Goal: Feedback & Contribution: Leave review/rating

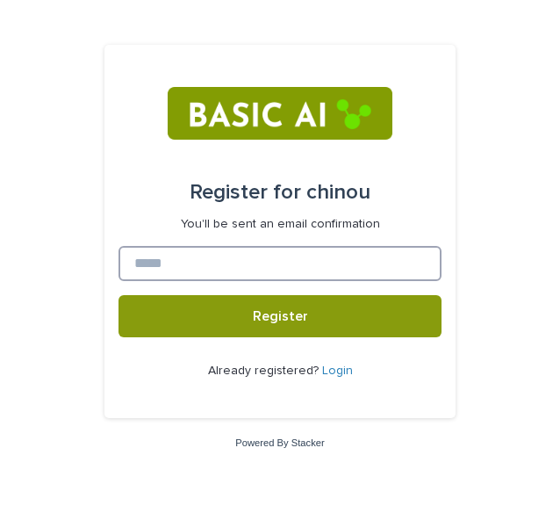
click at [237, 273] on input at bounding box center [280, 263] width 323 height 35
click at [119, 295] on button "Register" at bounding box center [280, 316] width 323 height 42
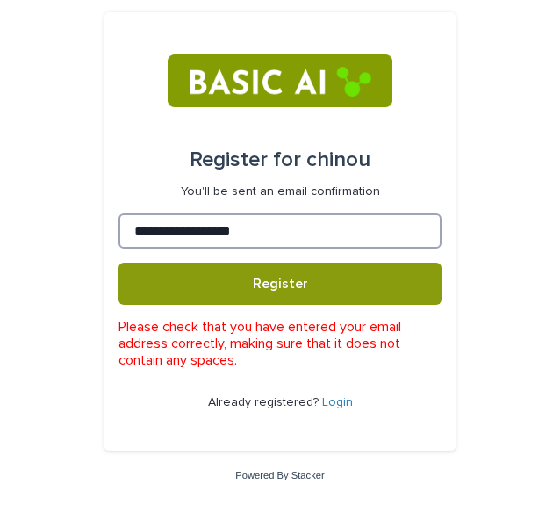
type input "**********"
click at [119, 262] on button "Register" at bounding box center [280, 283] width 323 height 42
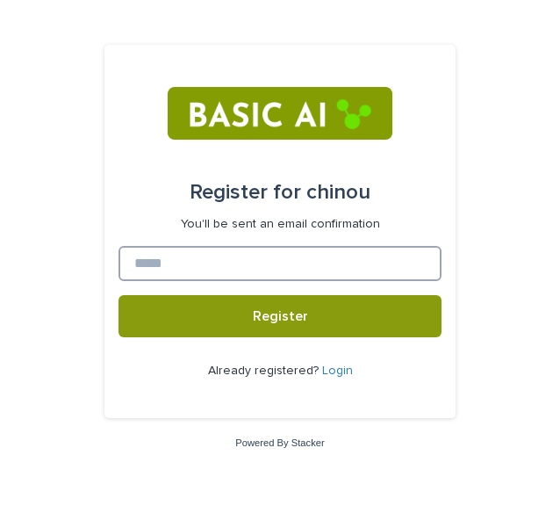
click at [214, 260] on input at bounding box center [280, 263] width 323 height 35
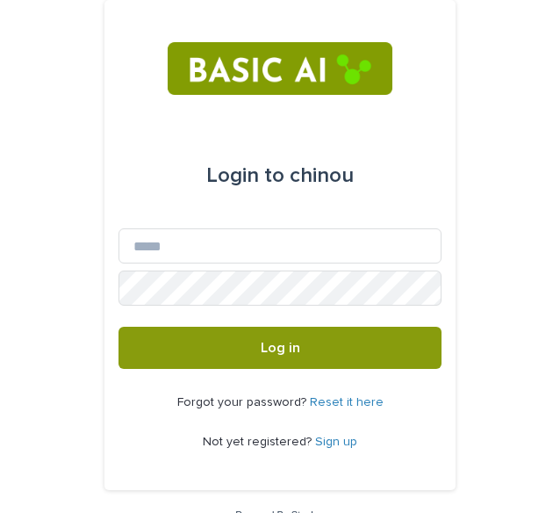
click at [315, 442] on link "Sign up" at bounding box center [336, 441] width 42 height 12
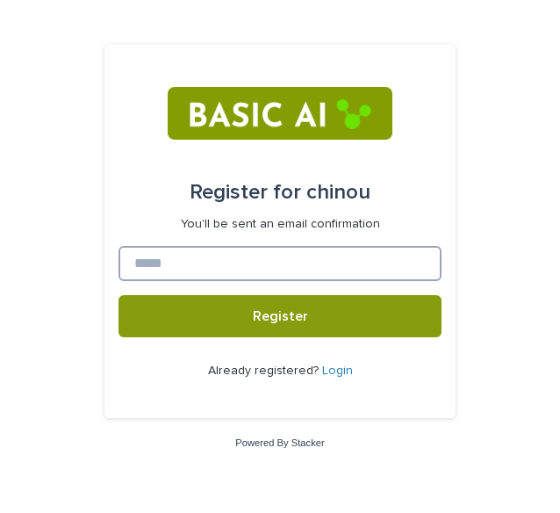
click at [302, 272] on input at bounding box center [280, 263] width 323 height 35
type input "**********"
click at [119, 295] on button "Register" at bounding box center [280, 316] width 323 height 42
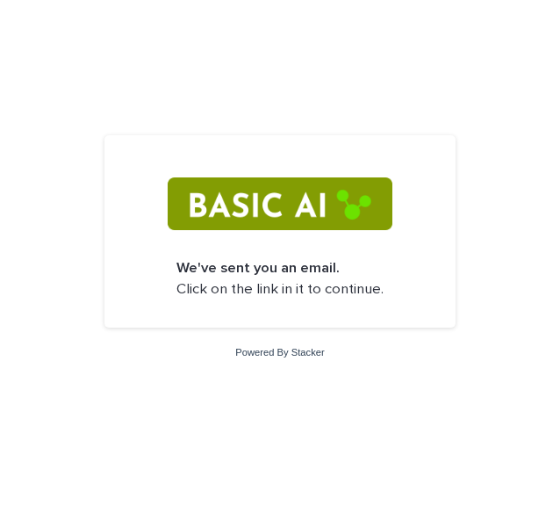
click at [293, 200] on img at bounding box center [280, 203] width 224 height 53
click at [292, 233] on form "We've sent you an email. Click on the link in it to continue." at bounding box center [280, 231] width 323 height 164
click at [284, 270] on strong "We've sent you an email." at bounding box center [257, 268] width 163 height 15
click at [273, 301] on form "We've sent you an email. Click on the link in it to continue." at bounding box center [280, 231] width 323 height 164
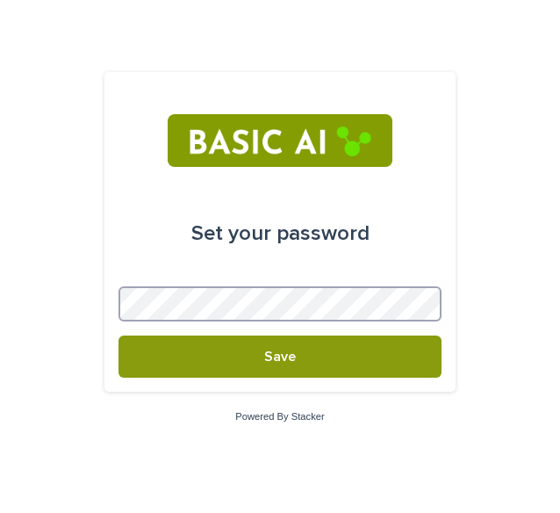
click at [119, 335] on button "Save" at bounding box center [280, 356] width 323 height 42
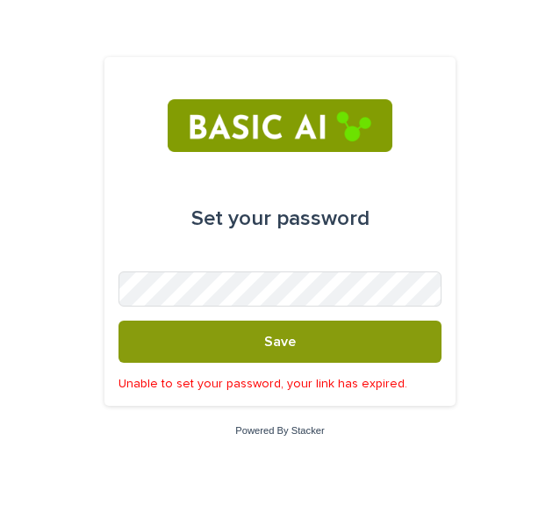
click at [272, 385] on p "Unable to set your password, your link has expired." at bounding box center [280, 384] width 323 height 15
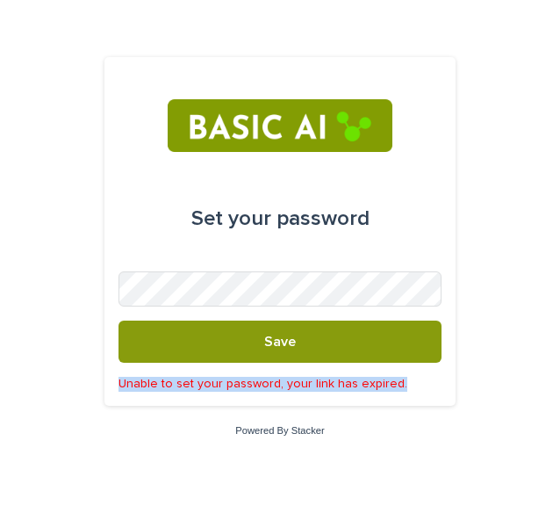
drag, startPoint x: 119, startPoint y: 384, endPoint x: 392, endPoint y: 394, distance: 273.2
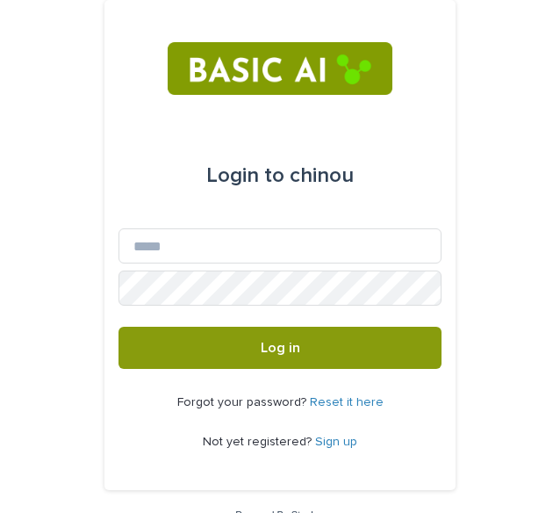
click at [339, 444] on link "Sign up" at bounding box center [336, 441] width 42 height 12
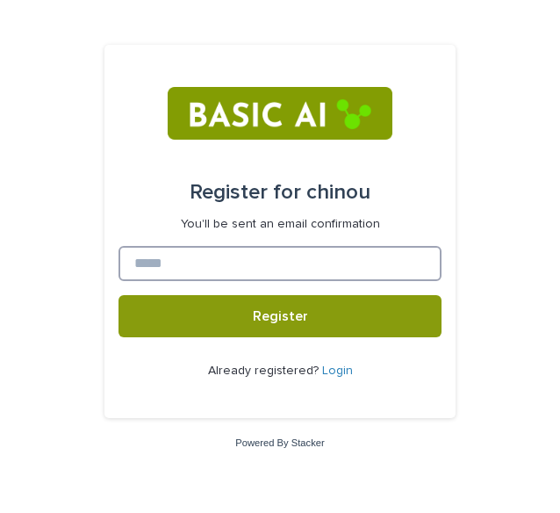
click at [291, 268] on input at bounding box center [280, 263] width 323 height 35
type input "**********"
click at [119, 295] on button "Register" at bounding box center [280, 316] width 323 height 42
click at [165, 262] on input at bounding box center [280, 263] width 323 height 35
type input "**********"
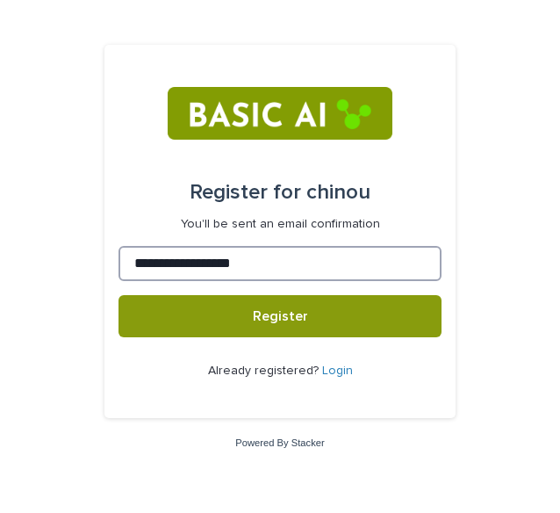
click at [119, 295] on button "Register" at bounding box center [280, 316] width 323 height 42
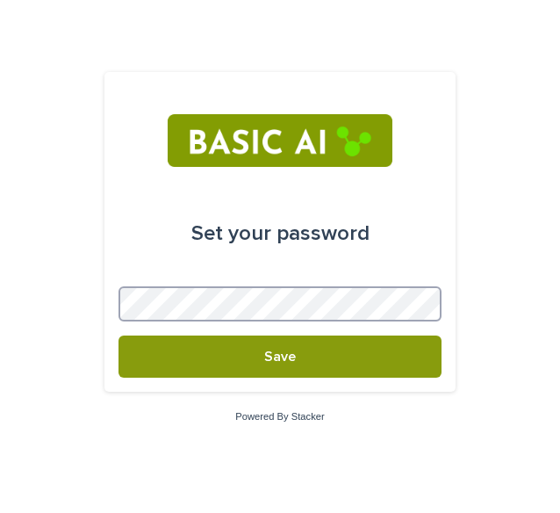
click at [119, 335] on button "Save" at bounding box center [280, 356] width 323 height 42
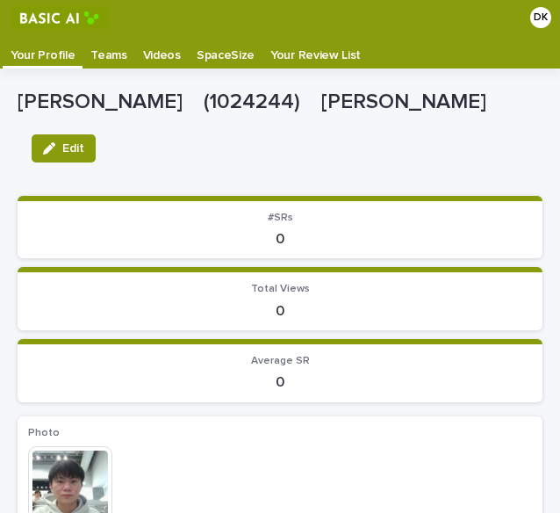
click at [151, 56] on p "Videos" at bounding box center [162, 49] width 38 height 28
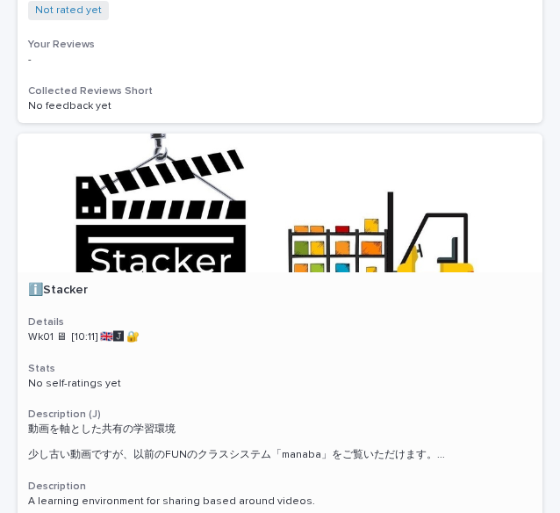
scroll to position [1317, 0]
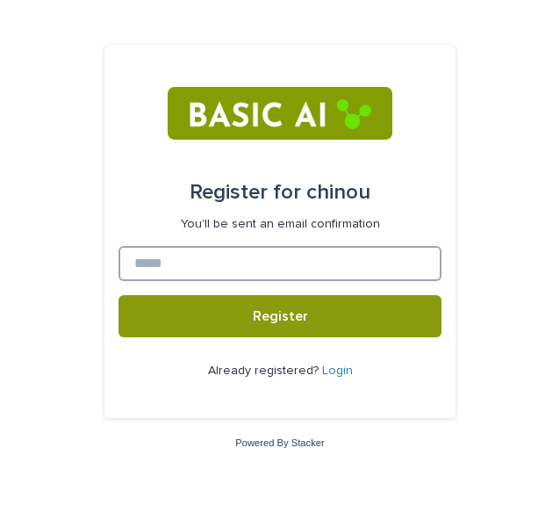
click at [257, 271] on input at bounding box center [280, 263] width 323 height 35
type input "**********"
click at [119, 295] on button "Register" at bounding box center [280, 316] width 323 height 42
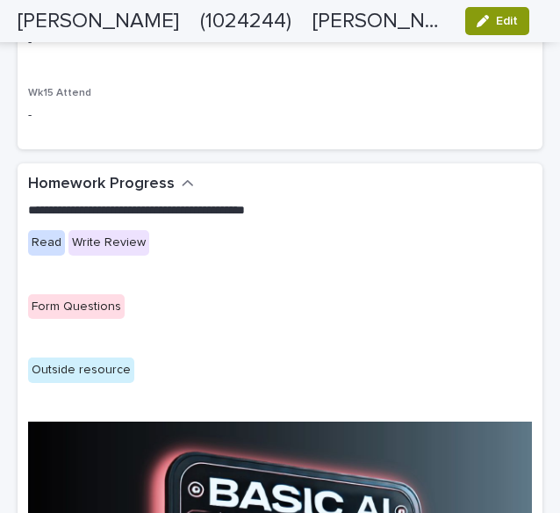
scroll to position [2054, 0]
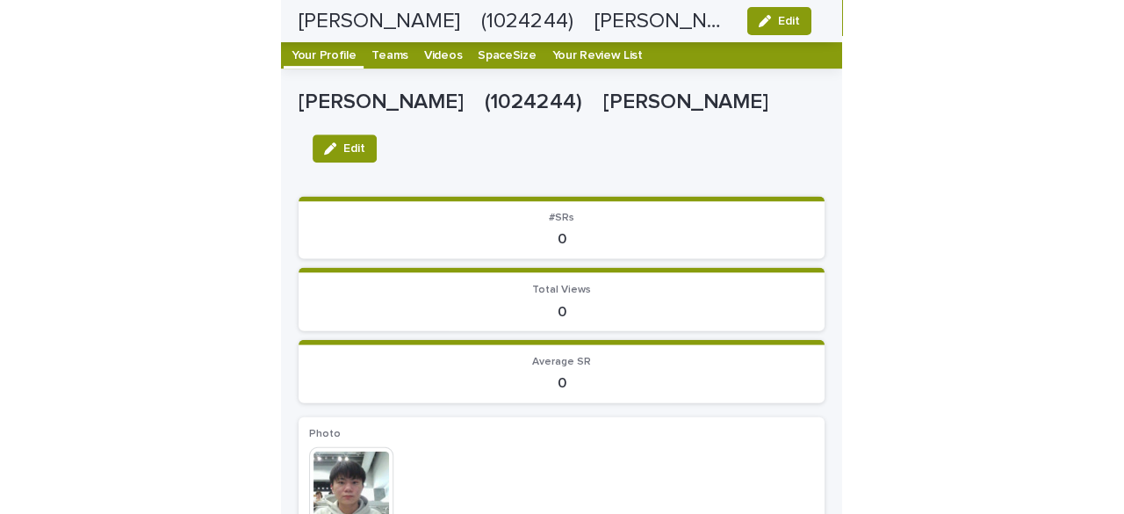
scroll to position [0, 0]
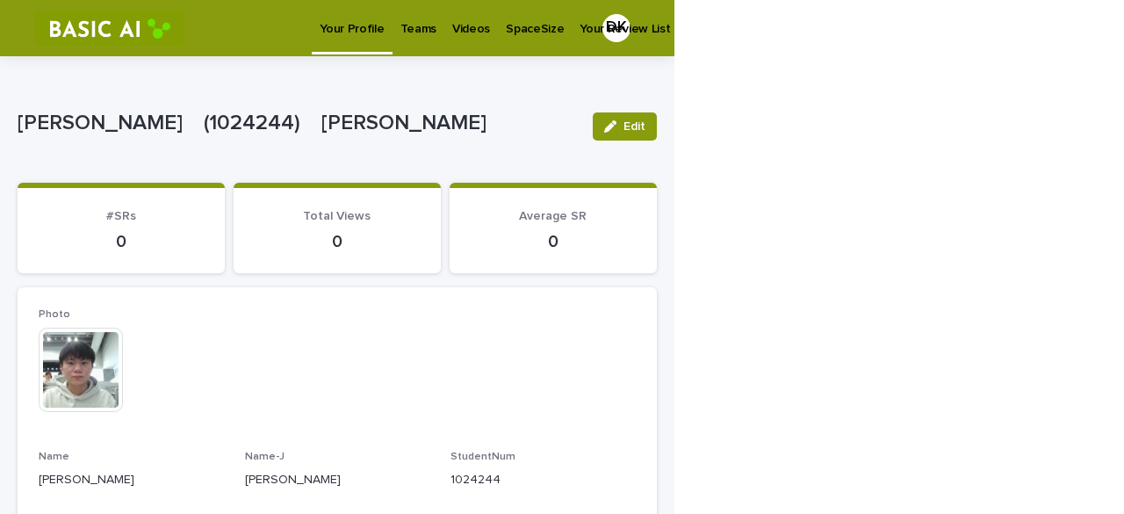
click at [455, 31] on p "Videos" at bounding box center [471, 18] width 38 height 37
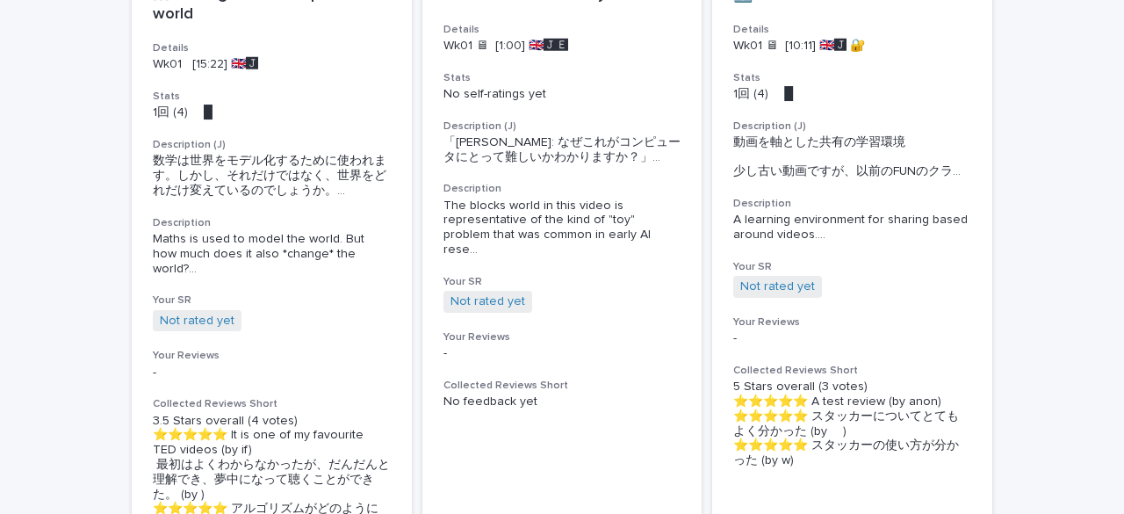
scroll to position [70, 0]
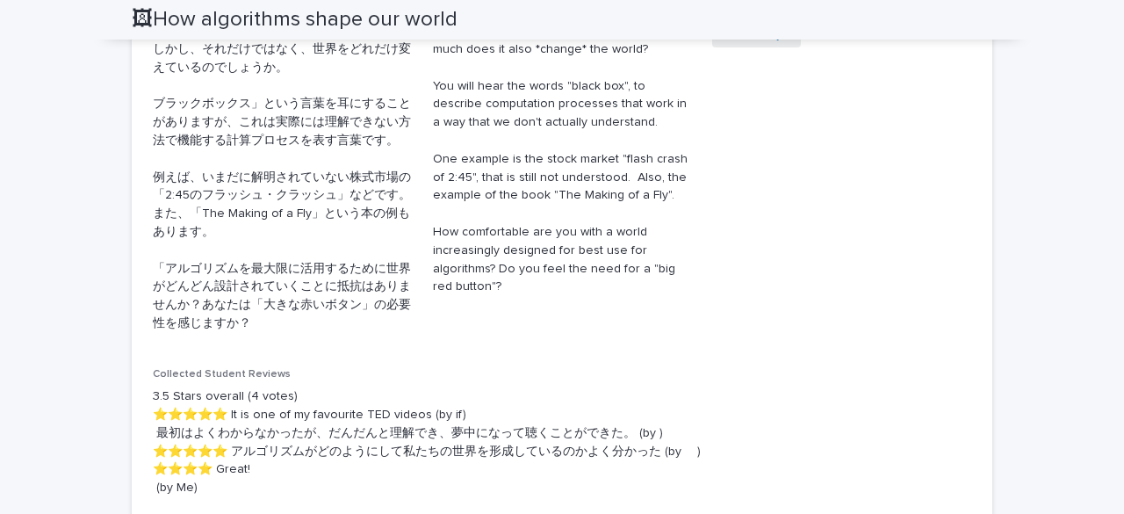
scroll to position [151, 0]
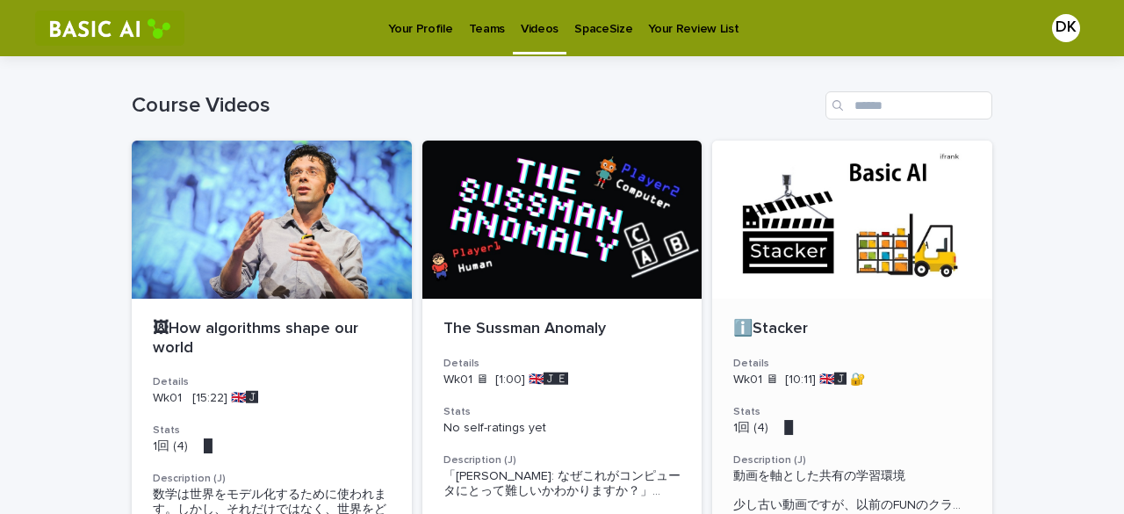
click at [559, 204] on div at bounding box center [852, 219] width 280 height 158
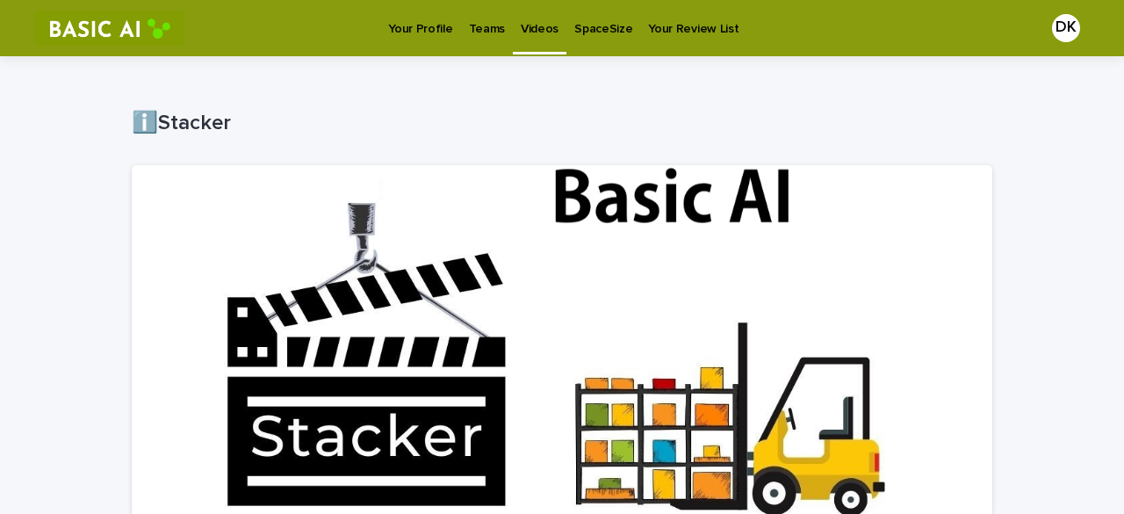
click at [404, 25] on p "Your Profile" at bounding box center [420, 18] width 64 height 37
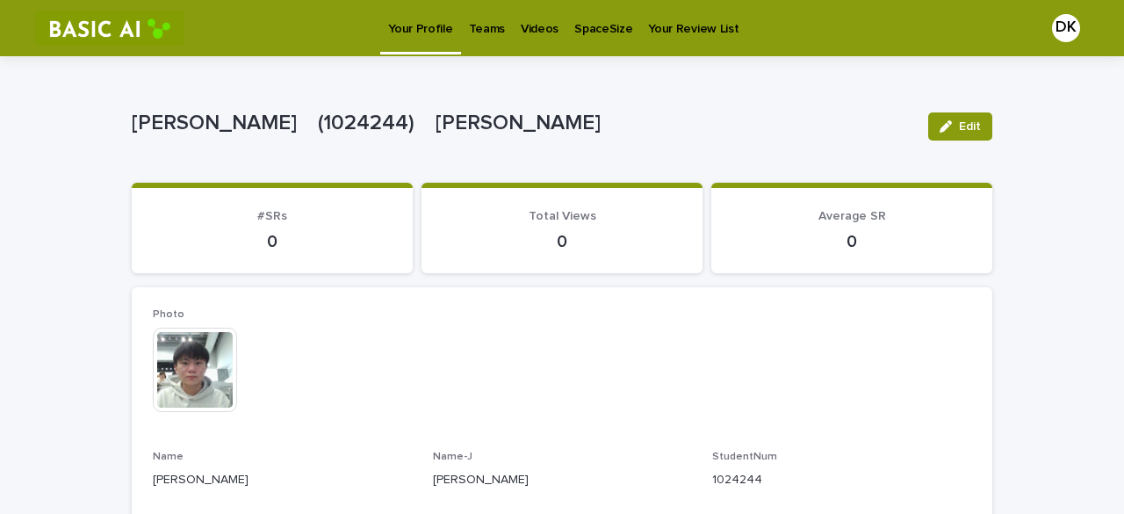
click at [524, 19] on p "Videos" at bounding box center [540, 18] width 38 height 37
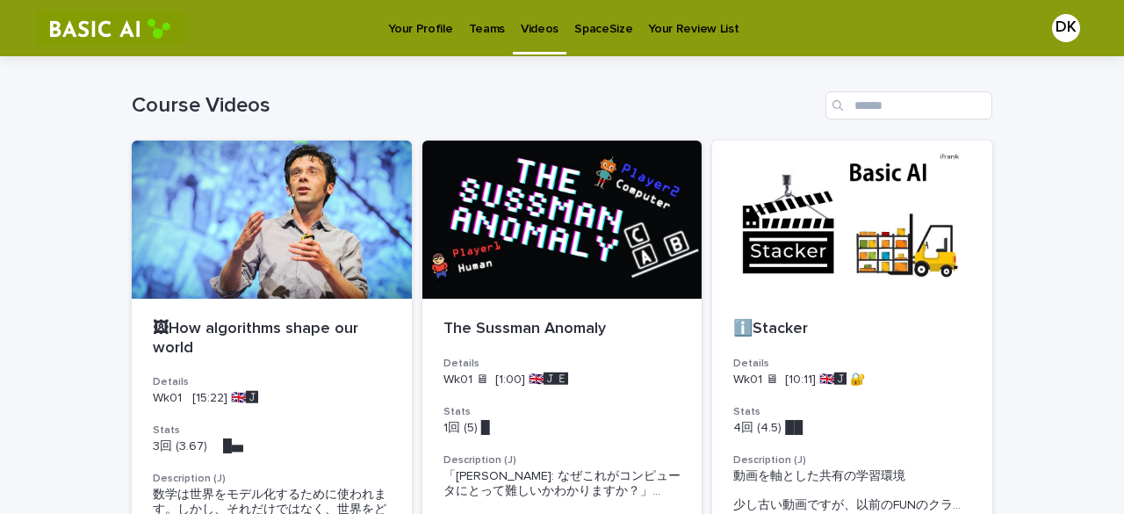
scroll to position [439, 0]
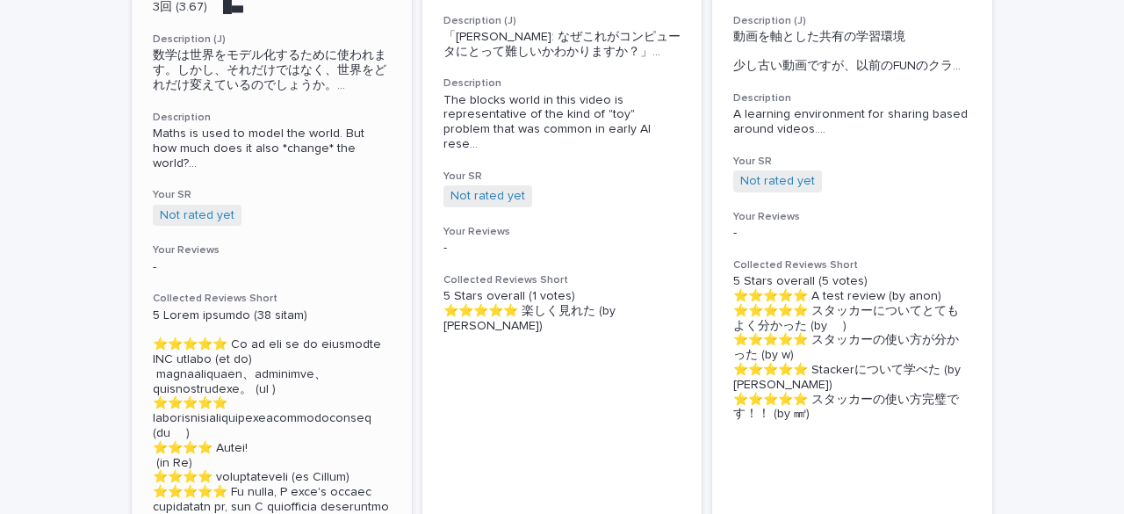
click at [348, 172] on div "🖼How algorithms shape our world Details Wk01 [15:22] 🇬🇧🅹️ Stats 3回 (3.67) 　█▅　　…" at bounding box center [272, 308] width 280 height 897
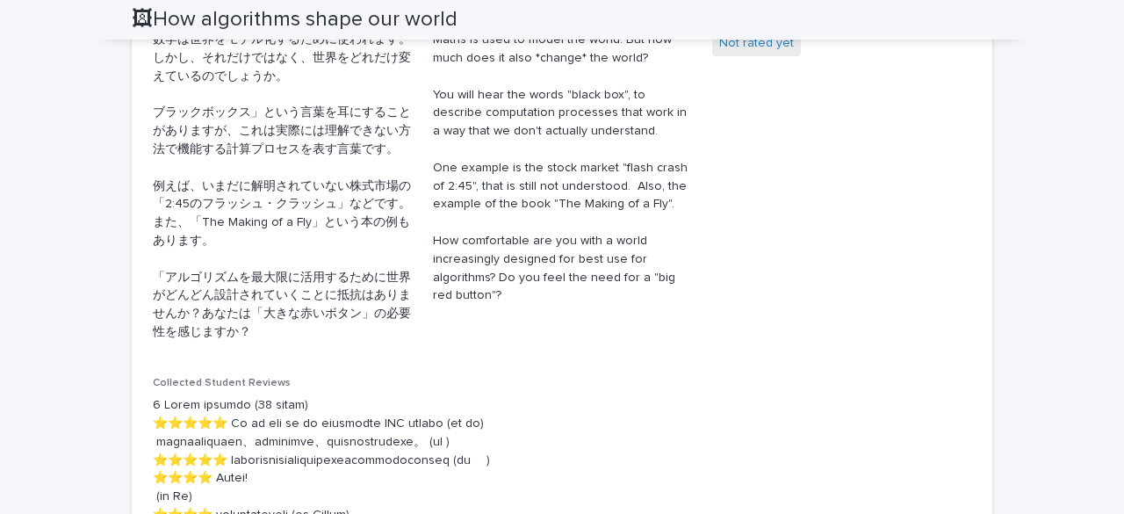
scroll to position [456, 0]
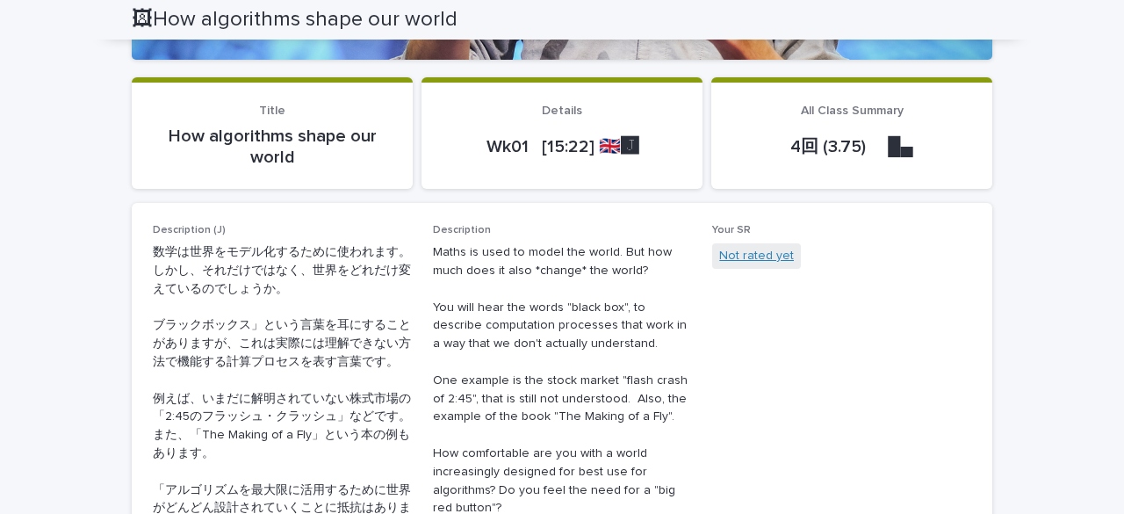
click at [733, 251] on link "Not rated yet" at bounding box center [756, 256] width 75 height 18
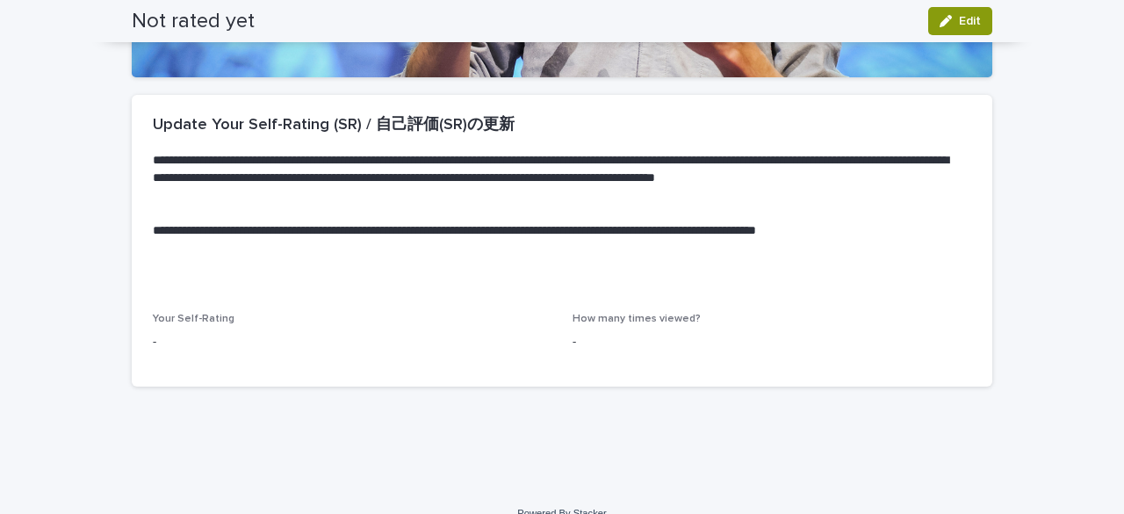
scroll to position [463, 0]
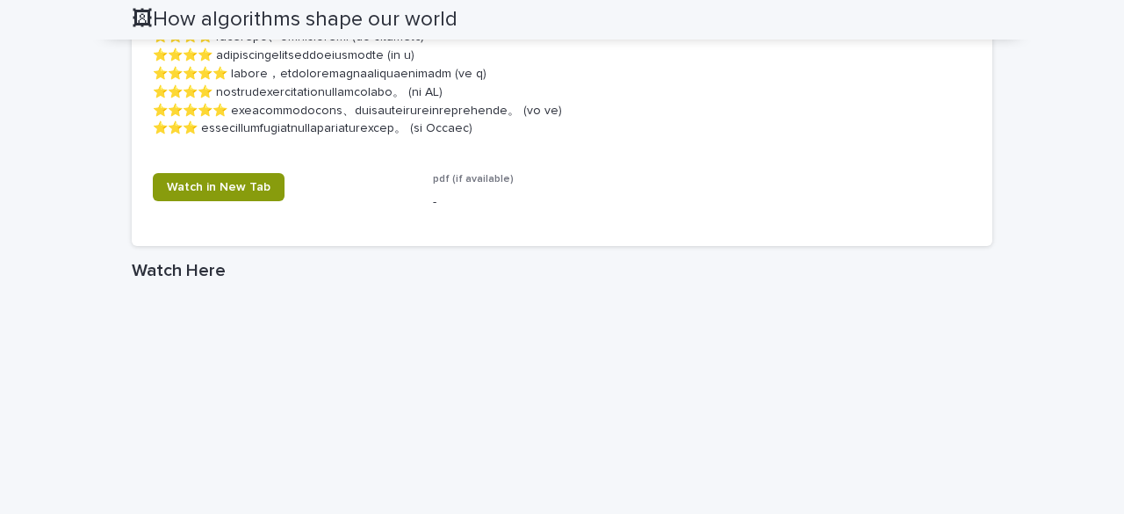
scroll to position [1448, 0]
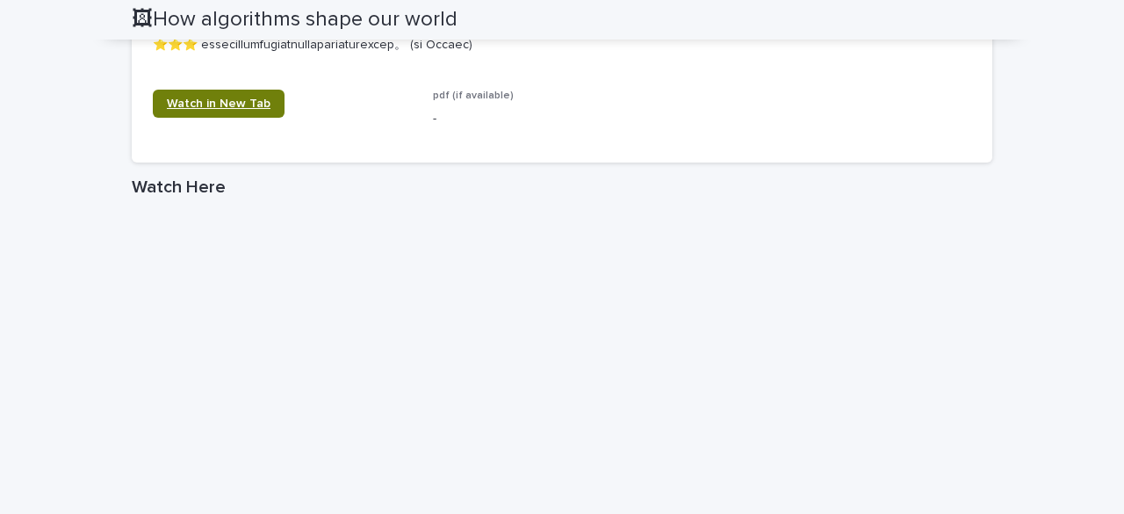
click at [233, 118] on link "Watch in New Tab" at bounding box center [219, 104] width 132 height 28
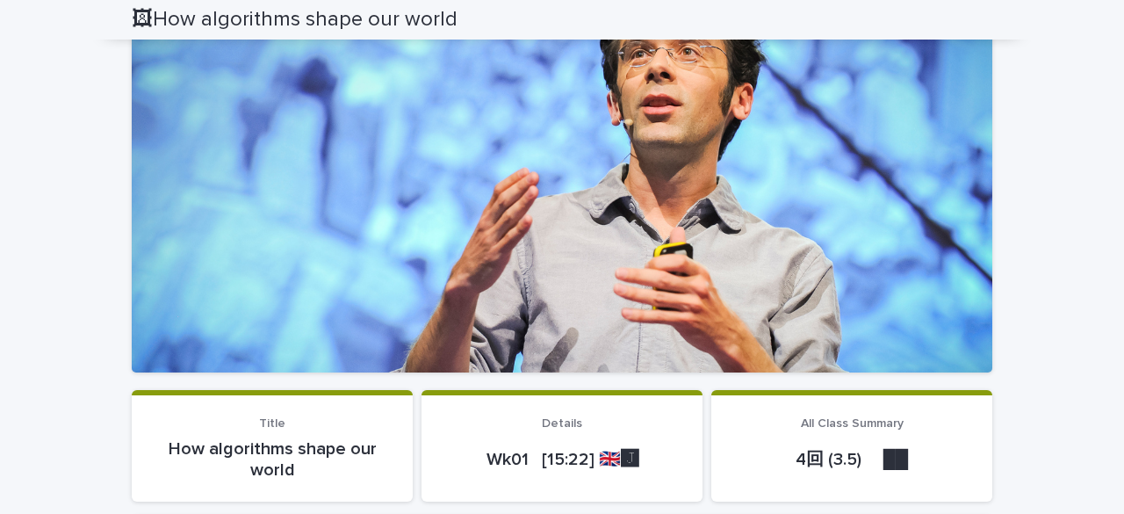
scroll to position [0, 0]
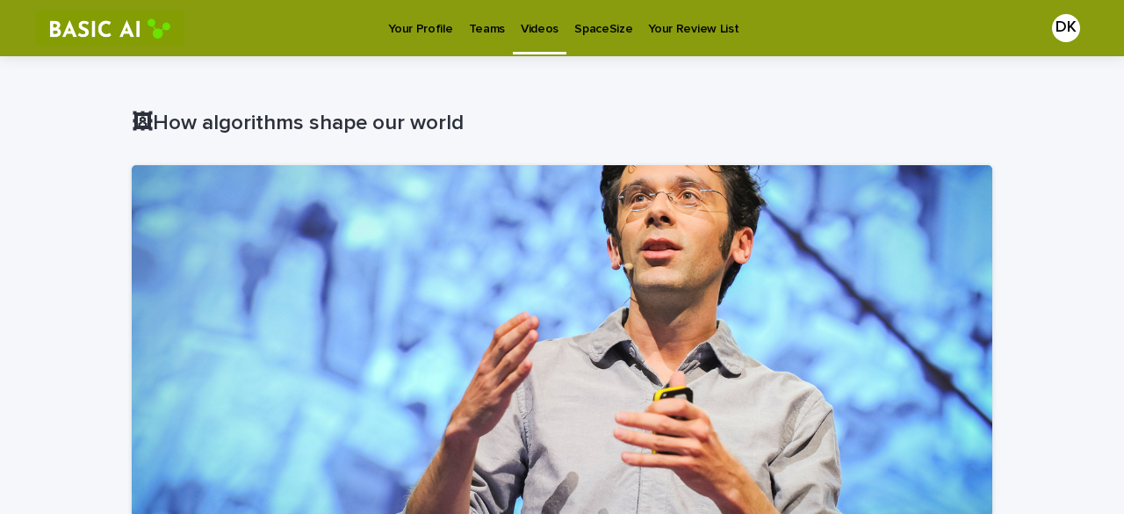
click at [665, 25] on p "Your Review List" at bounding box center [693, 18] width 90 height 37
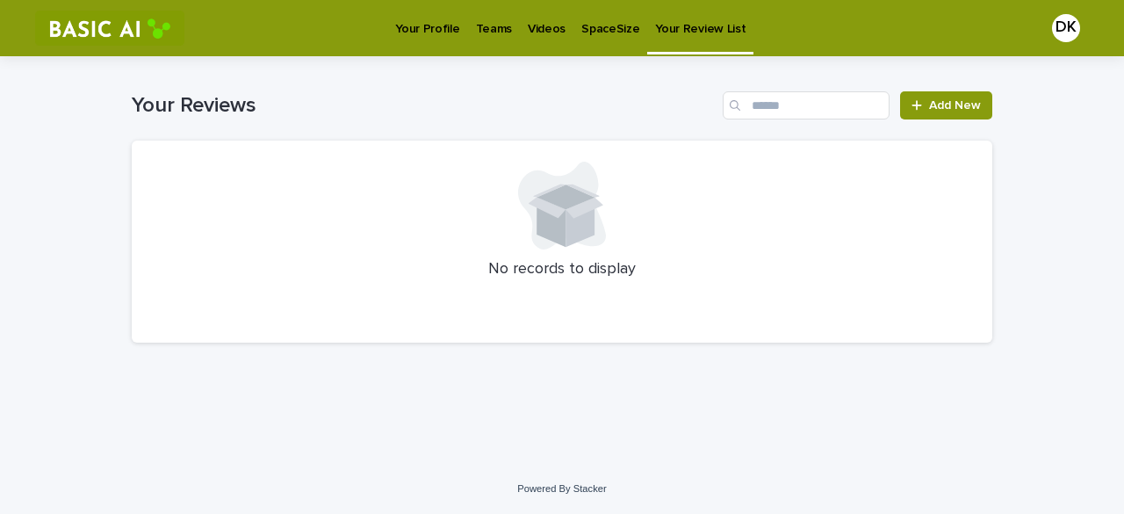
click at [581, 28] on p "SpaceSize" at bounding box center [610, 18] width 58 height 37
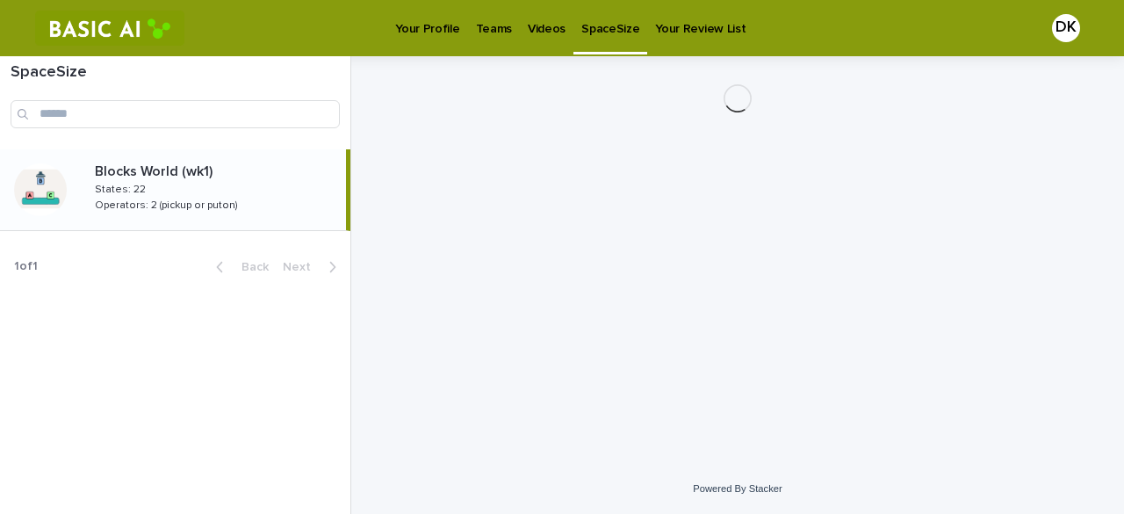
click at [534, 35] on p "Videos" at bounding box center [547, 18] width 38 height 37
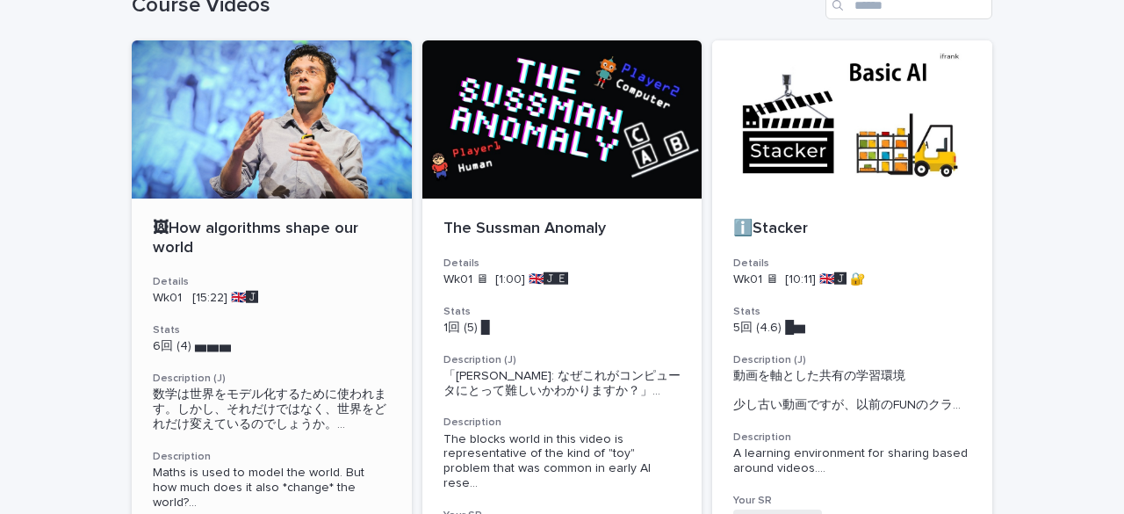
scroll to position [263, 0]
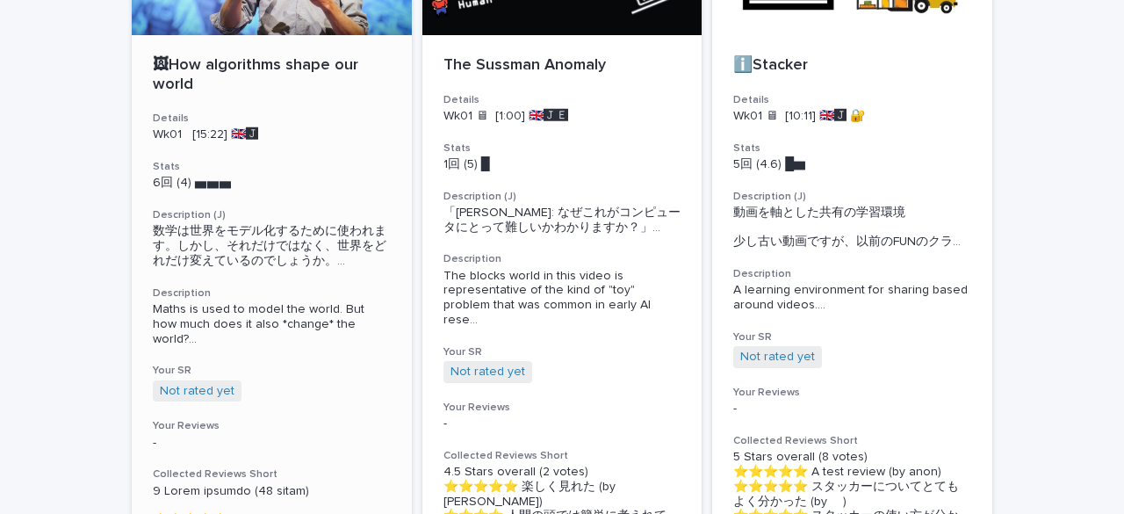
click at [211, 250] on span "数学は世界をモデル化するために使われます。しかし、それだけではなく、世界をどれだけ変えているのでしょうか。 ..." at bounding box center [272, 246] width 238 height 44
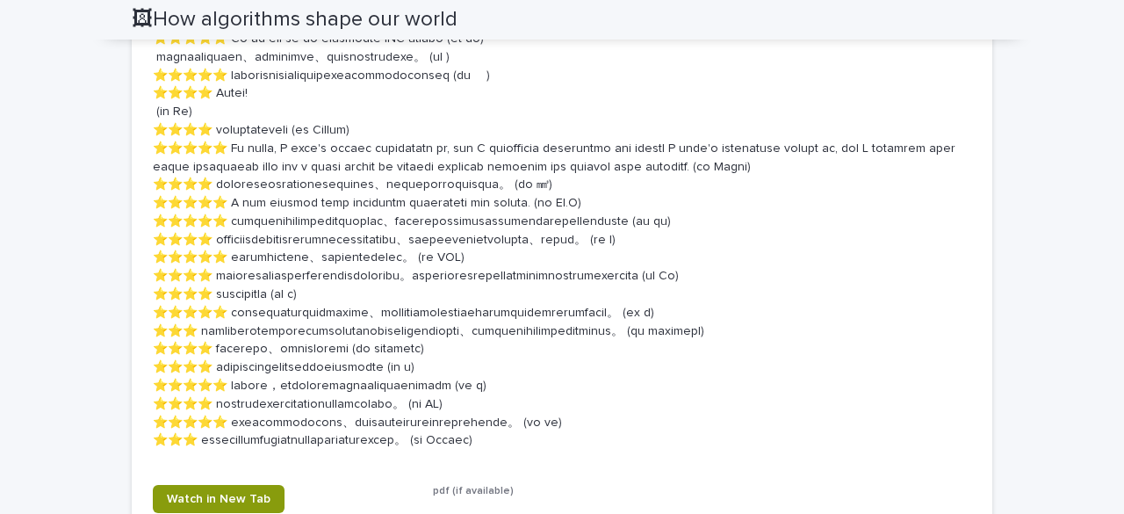
click at [362, 233] on p at bounding box center [562, 230] width 818 height 438
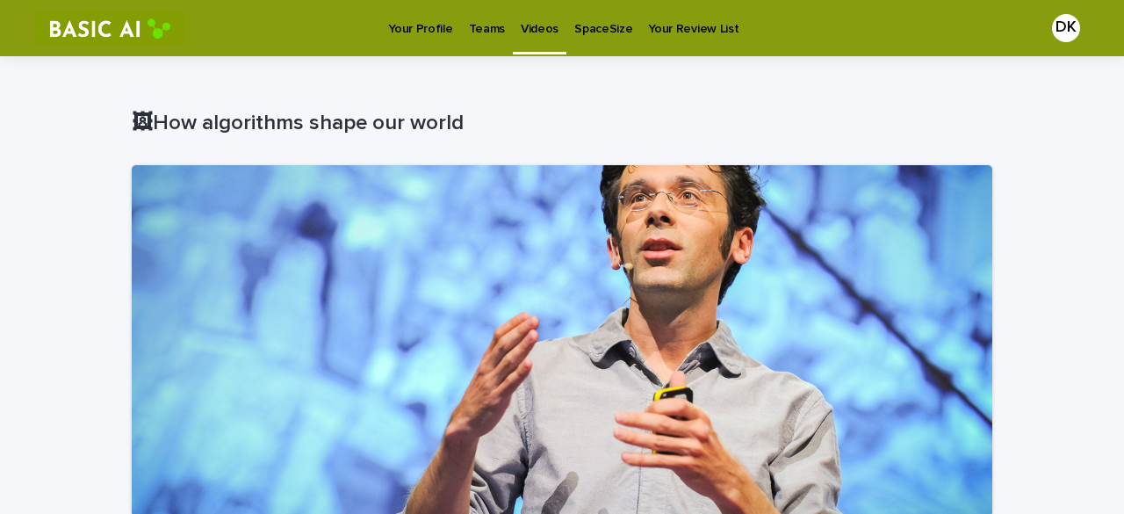
click at [695, 22] on p "Your Review List" at bounding box center [693, 18] width 90 height 37
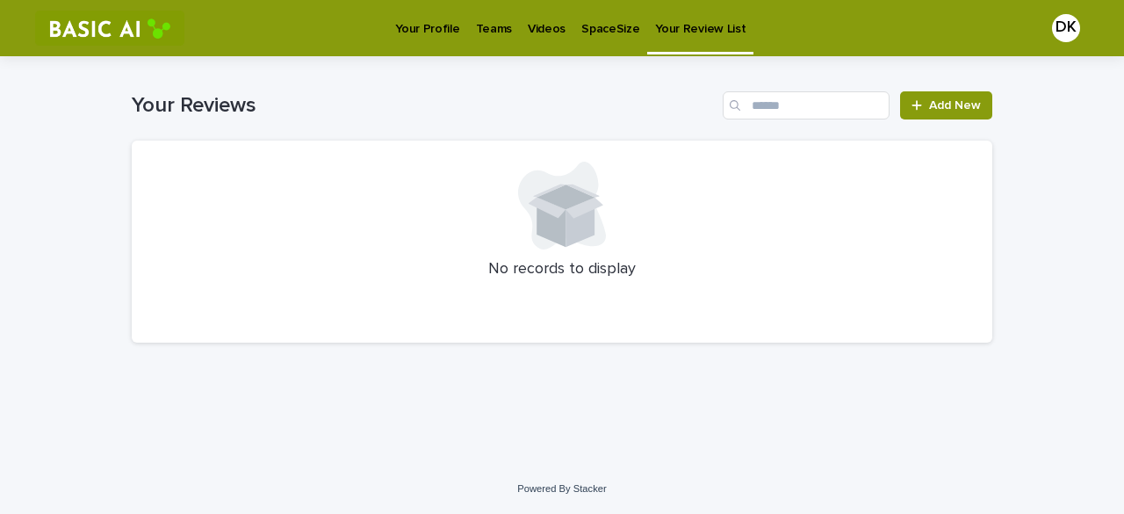
click at [539, 44] on link "Videos" at bounding box center [547, 27] width 54 height 54
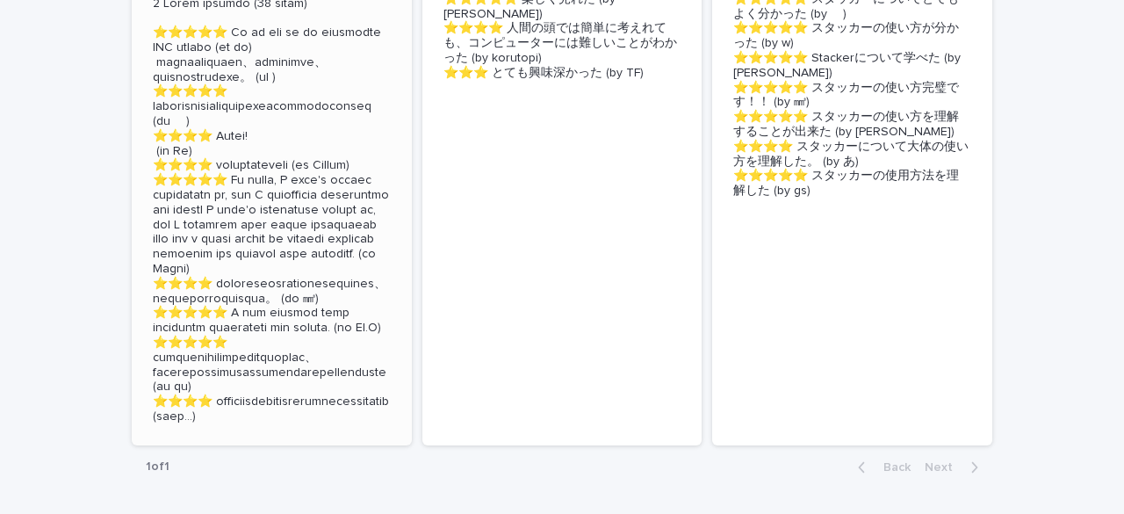
scroll to position [878, 0]
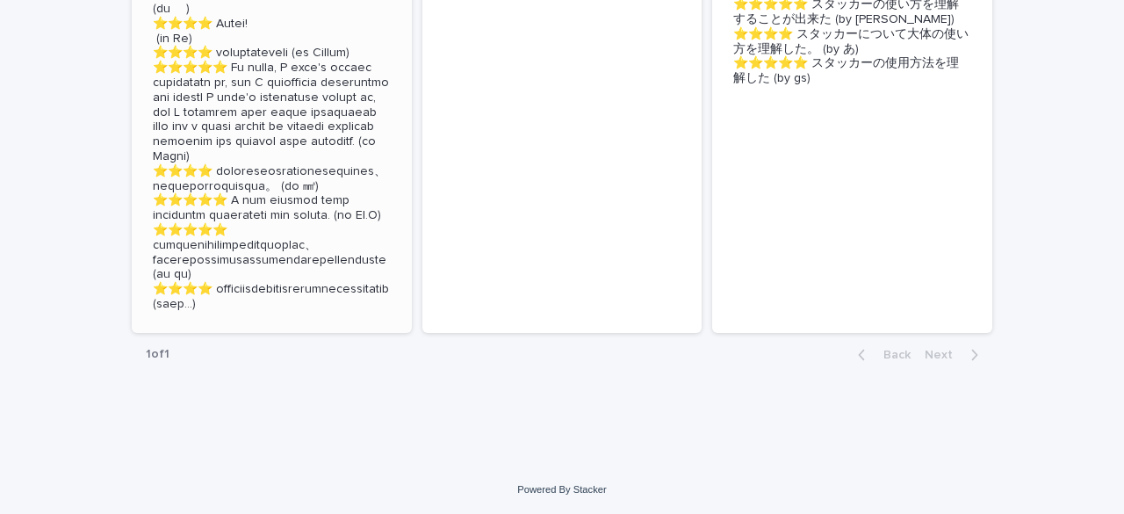
click at [325, 129] on p at bounding box center [272, 98] width 238 height 428
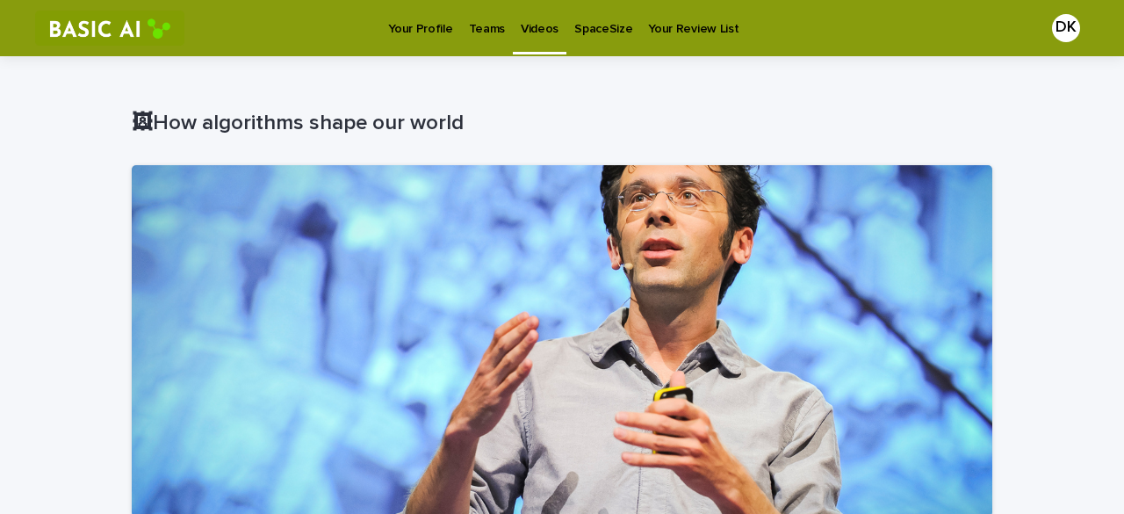
click at [513, 35] on div "Videos" at bounding box center [540, 18] width 54 height 37
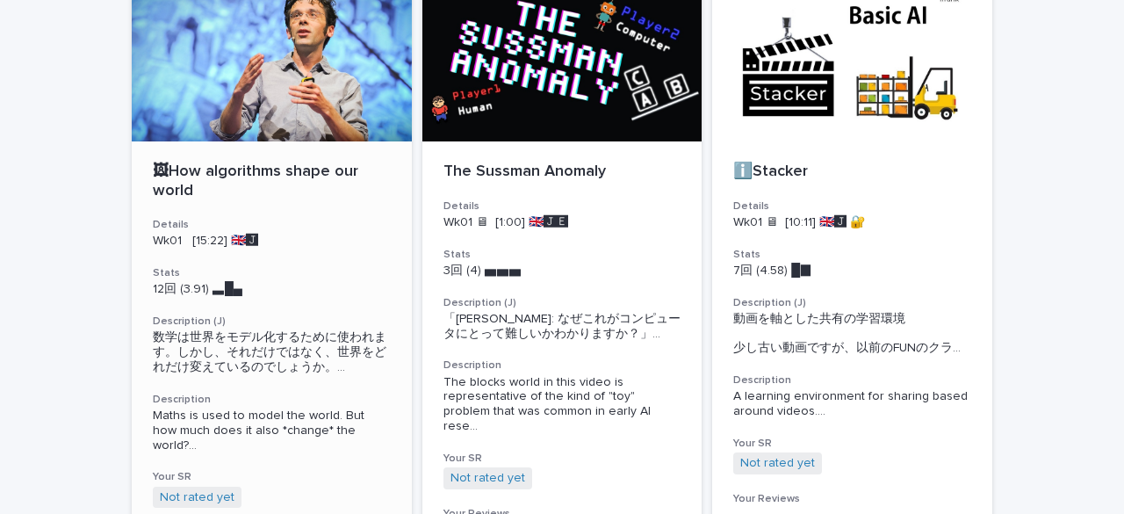
scroll to position [30, 0]
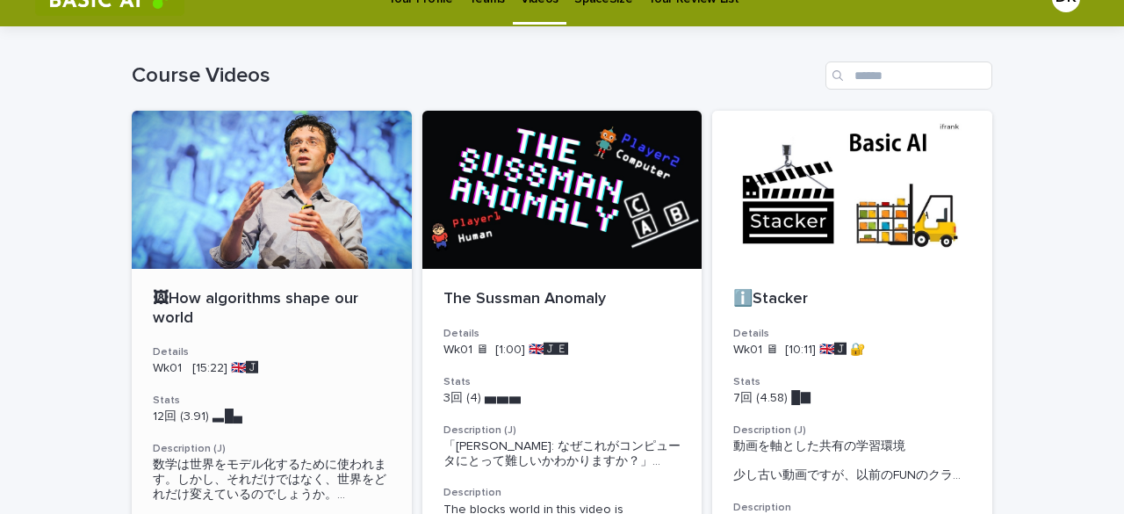
click at [241, 301] on p "🖼How algorithms shape our world" at bounding box center [272, 309] width 238 height 38
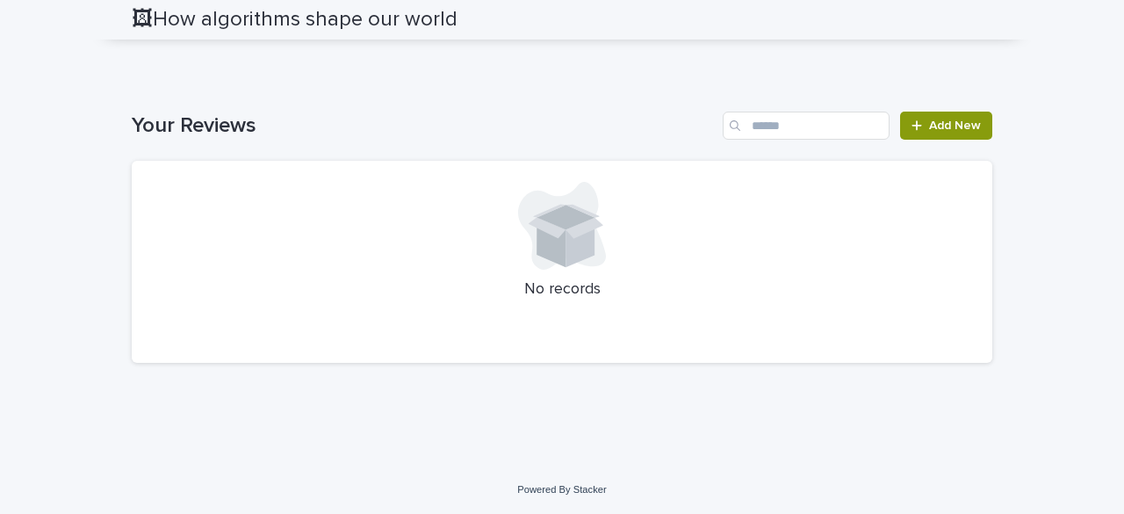
scroll to position [2191, 0]
click at [903, 140] on link "Add New" at bounding box center [946, 125] width 92 height 28
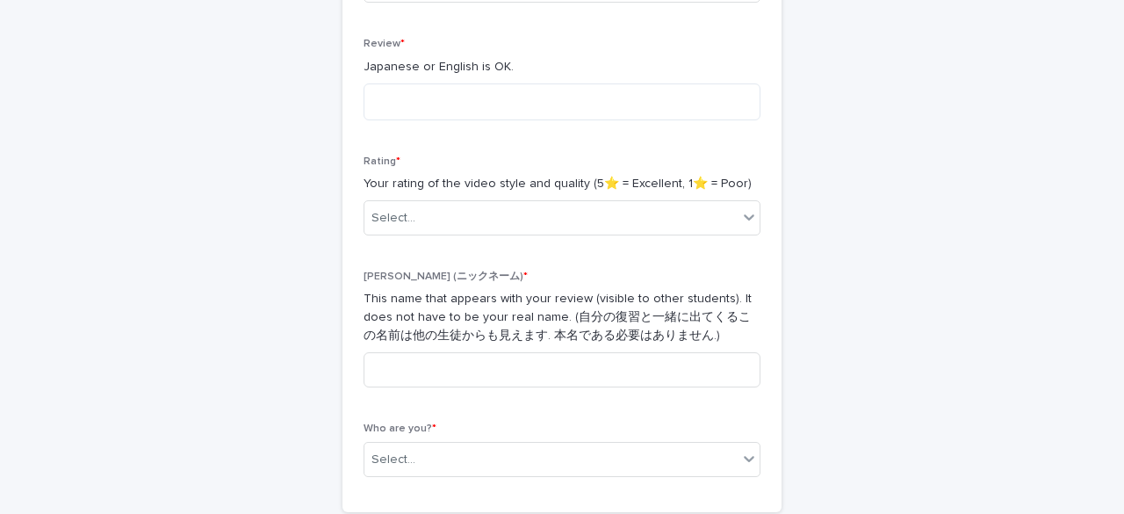
scroll to position [131, 0]
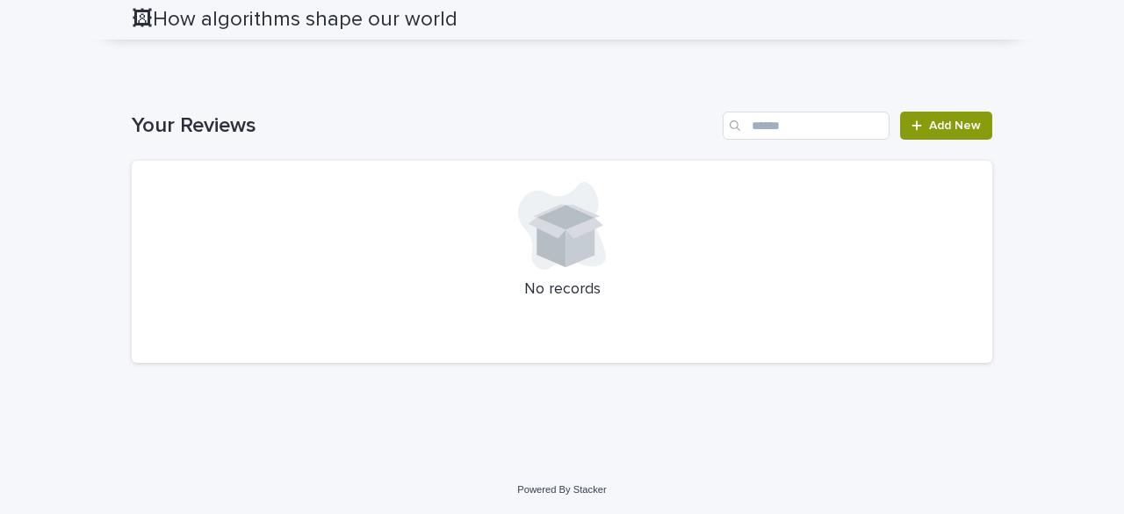
scroll to position [2191, 0]
click at [957, 140] on link "Add New" at bounding box center [946, 125] width 92 height 28
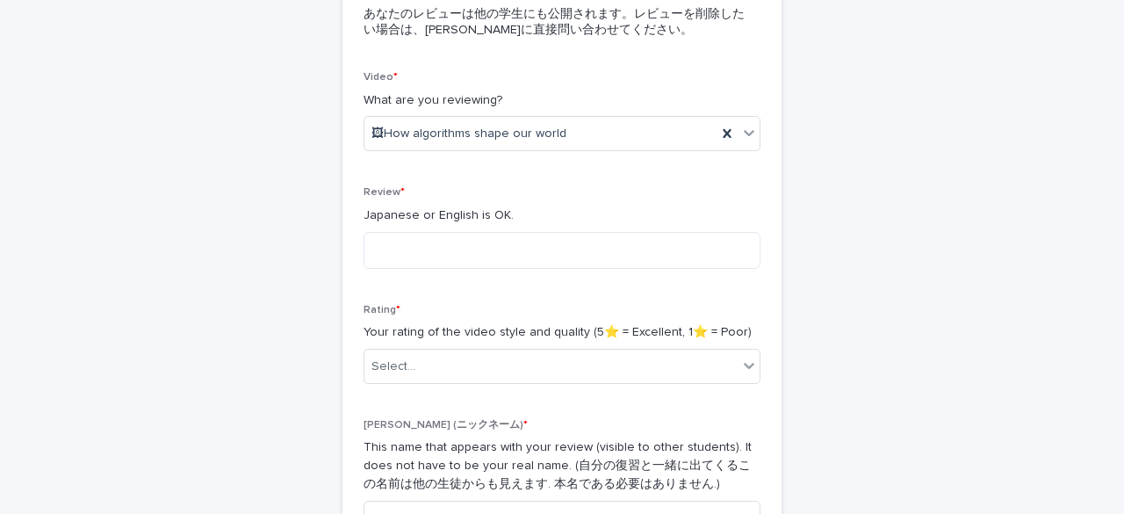
scroll to position [219, 0]
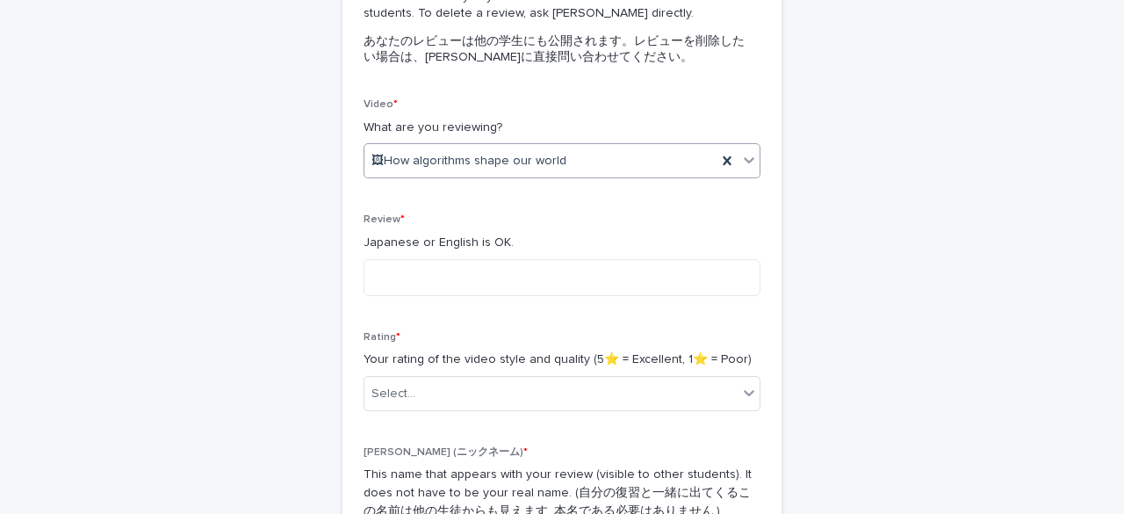
click at [593, 150] on div "🖼How algorithms shape our world" at bounding box center [540, 161] width 352 height 29
click at [593, 150] on div "🖼How algorithms shape our world" at bounding box center [533, 161] width 338 height 29
click at [593, 150] on div "🖼How algorithms shape our world" at bounding box center [540, 161] width 352 height 29
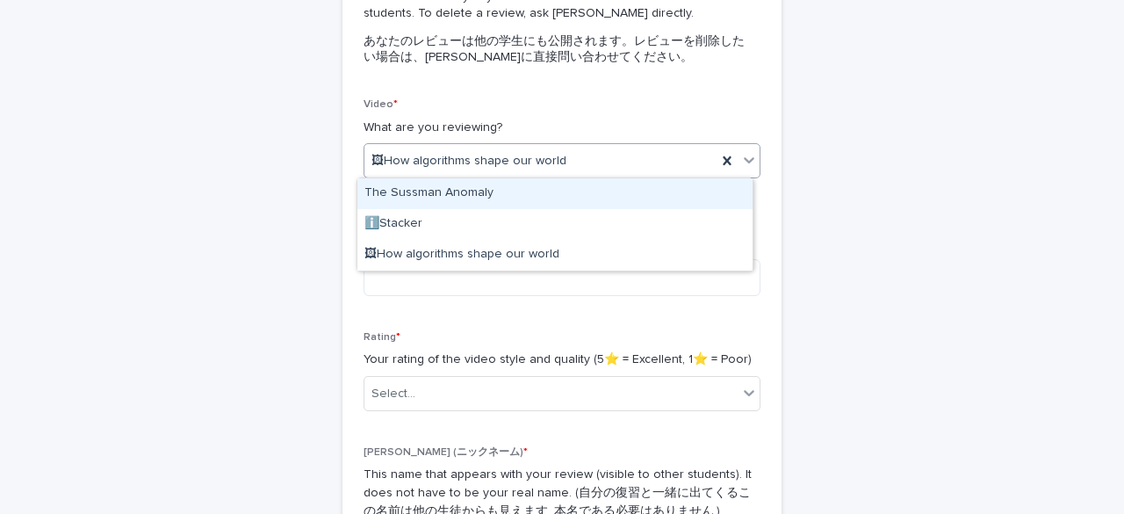
click at [593, 150] on div "🖼How algorithms shape our world" at bounding box center [540, 161] width 352 height 29
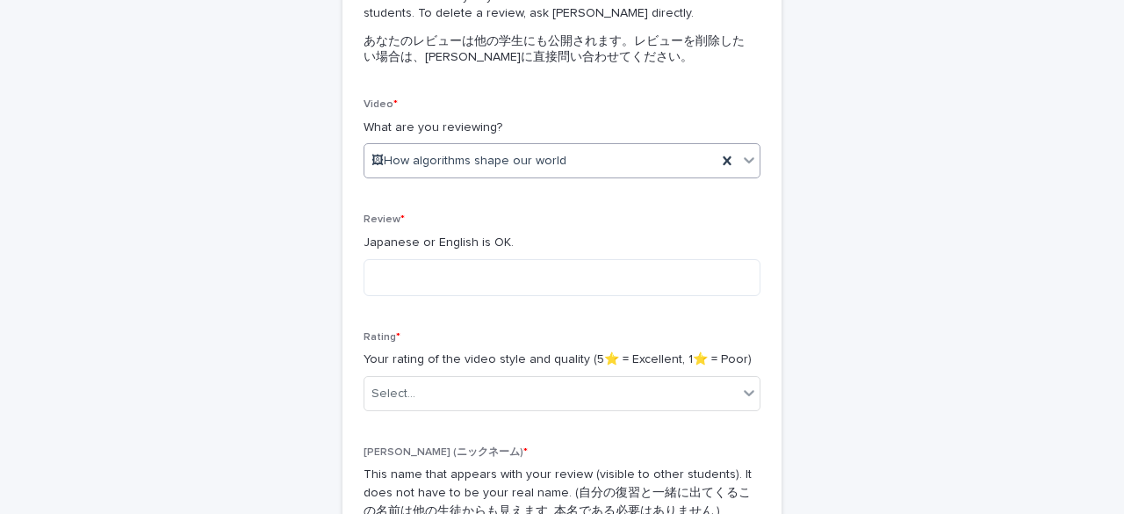
click at [593, 150] on div "🖼How algorithms shape our world" at bounding box center [540, 161] width 352 height 29
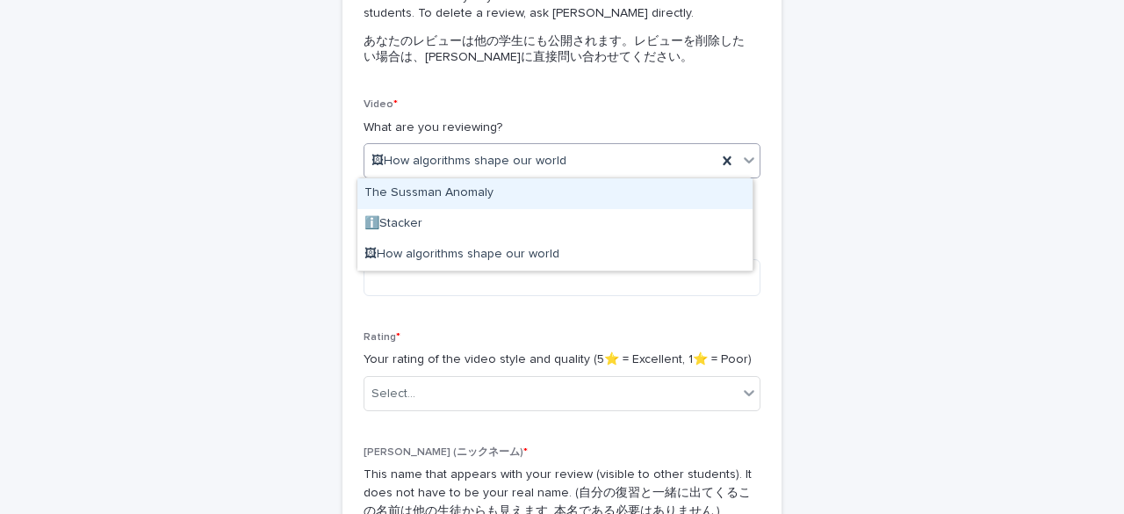
click at [593, 150] on div "🖼How algorithms shape our world" at bounding box center [540, 161] width 352 height 29
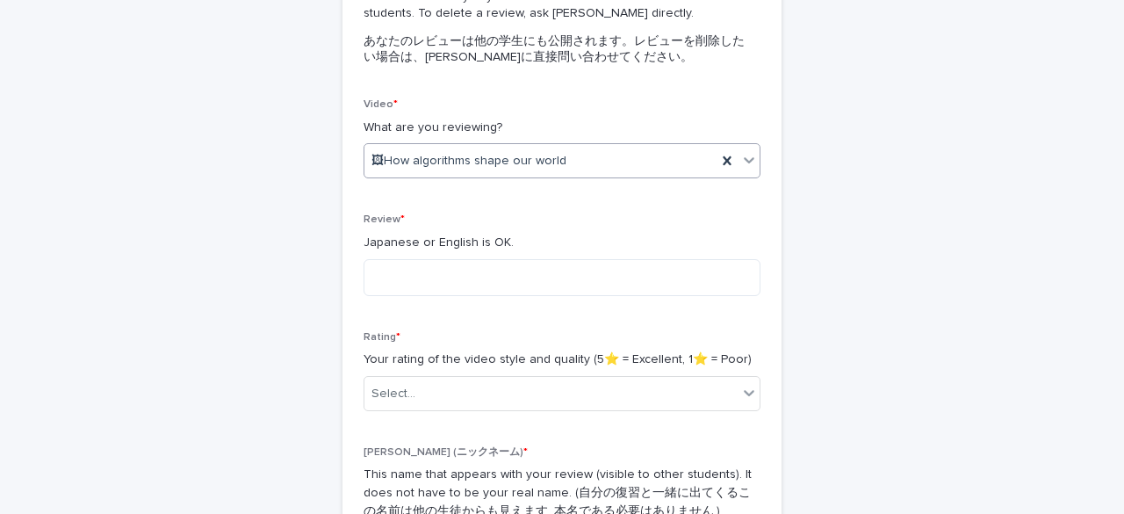
click at [593, 150] on div "🖼How algorithms shape our world" at bounding box center [540, 161] width 352 height 29
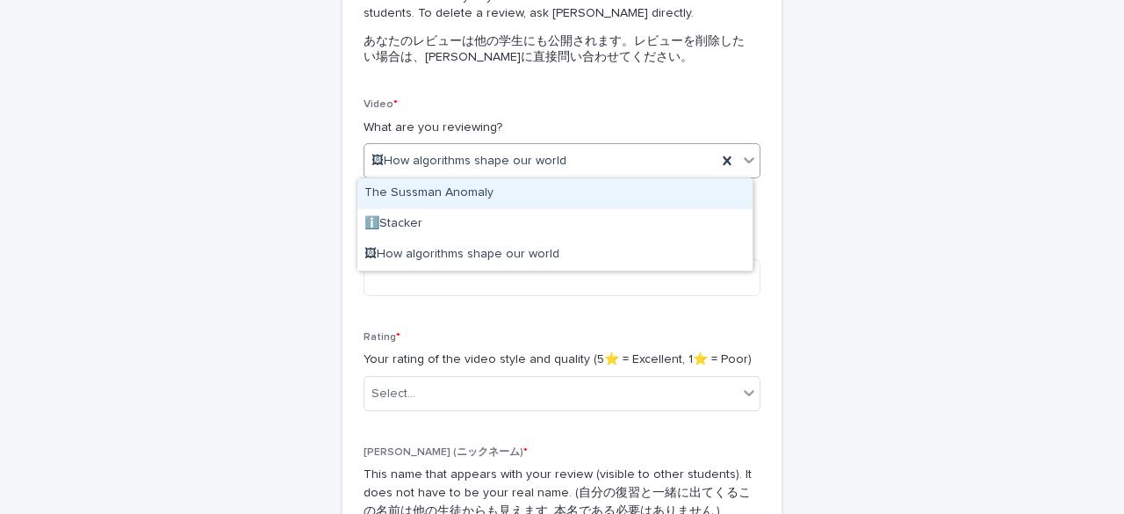
click at [593, 150] on div "🖼How algorithms shape our world" at bounding box center [540, 161] width 352 height 29
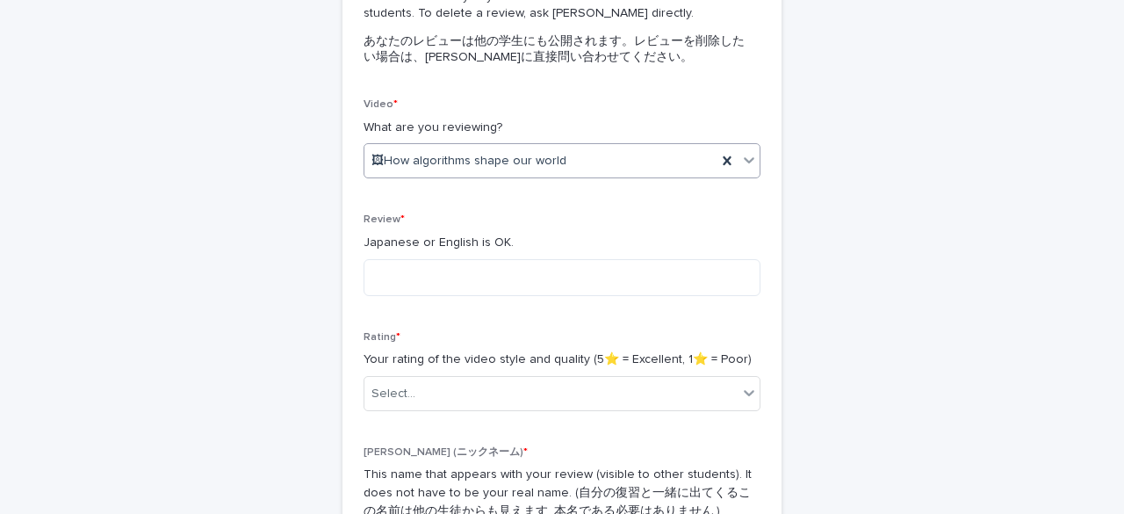
scroll to position [306, 0]
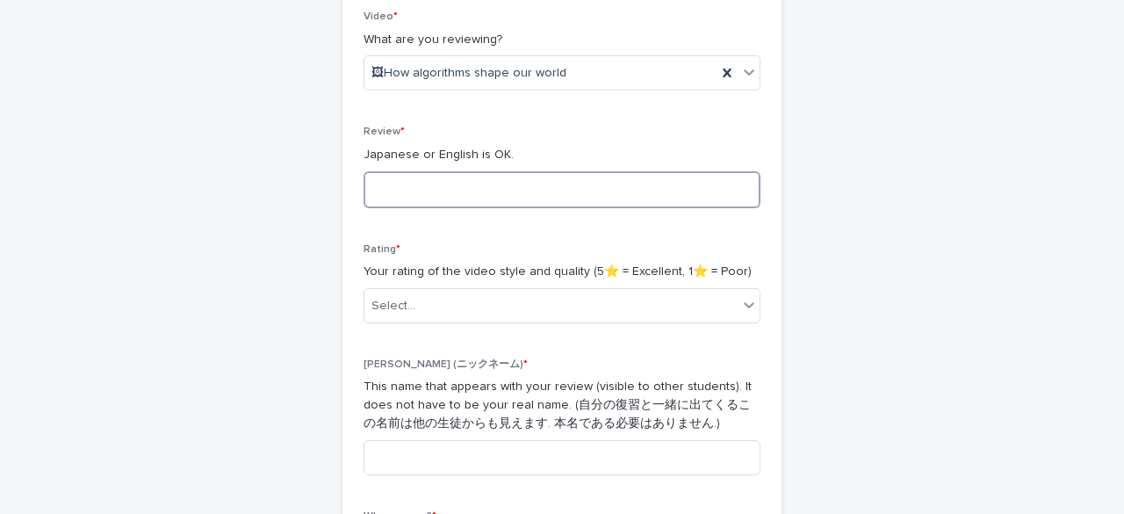
click at [402, 176] on textarea at bounding box center [561, 189] width 397 height 37
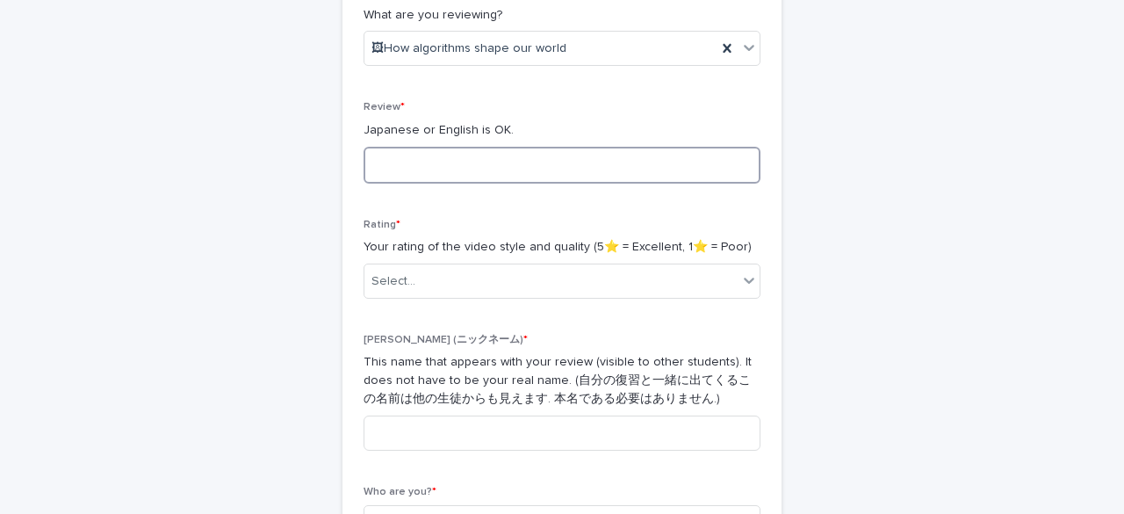
scroll to position [394, 0]
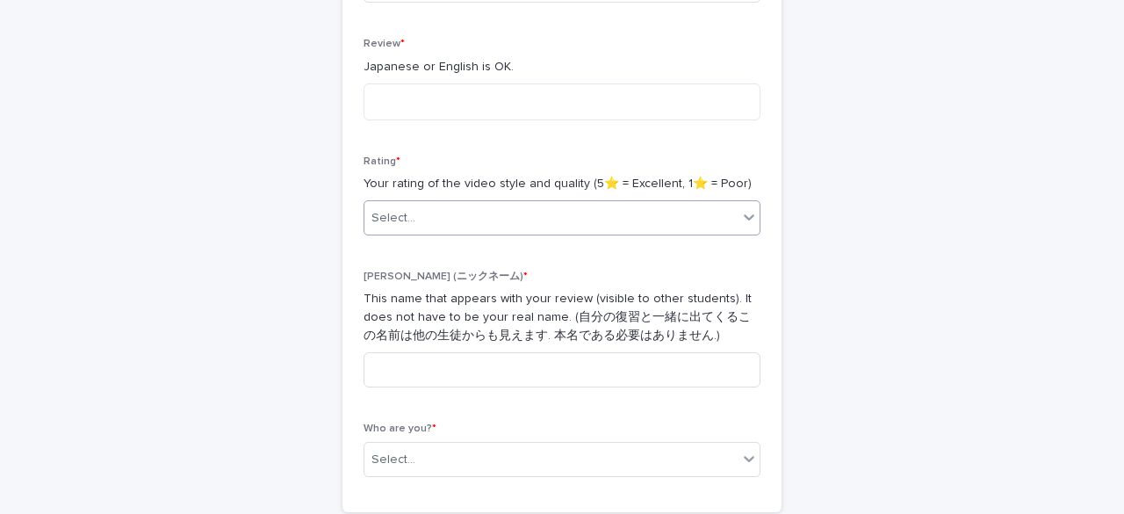
click at [562, 234] on body "Your Profile Teams Videos SpaceSize Your Review List DK Loading... Saving… Load…" at bounding box center [562, 257] width 1124 height 514
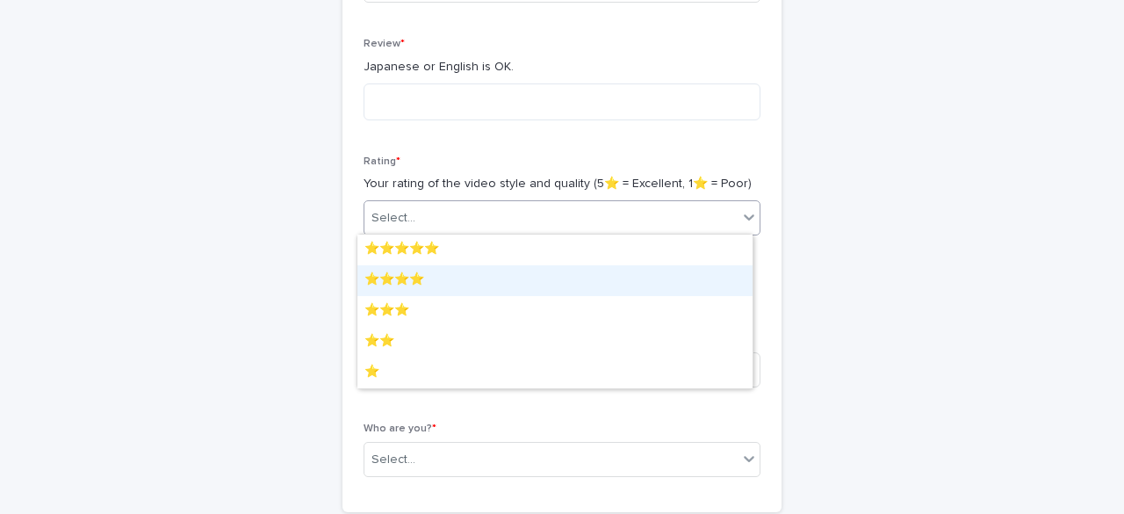
drag, startPoint x: 562, startPoint y: 234, endPoint x: 474, endPoint y: 273, distance: 96.3
click at [491, 274] on div "⭐️⭐️⭐️⭐️" at bounding box center [554, 280] width 395 height 31
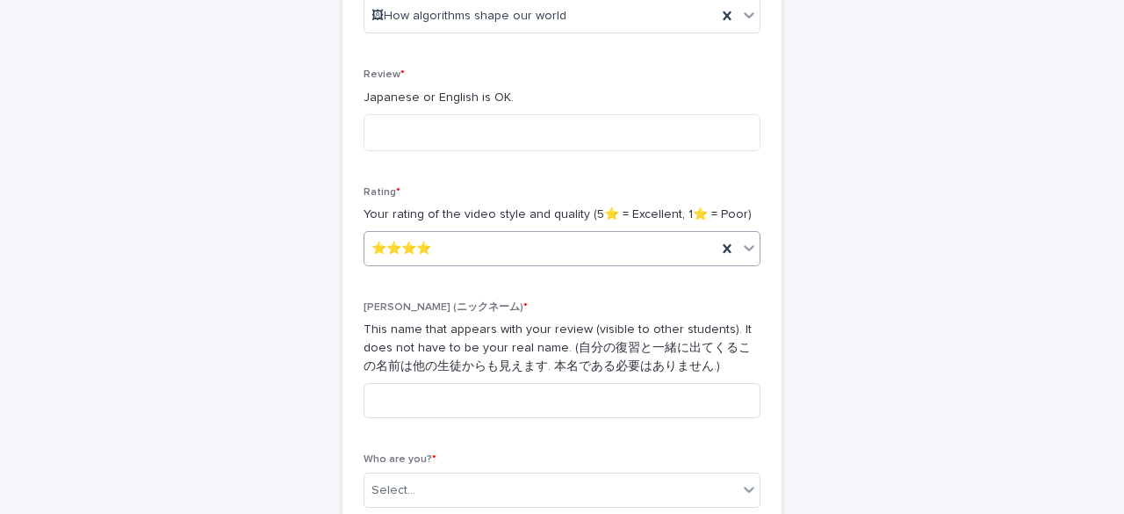
scroll to position [306, 0]
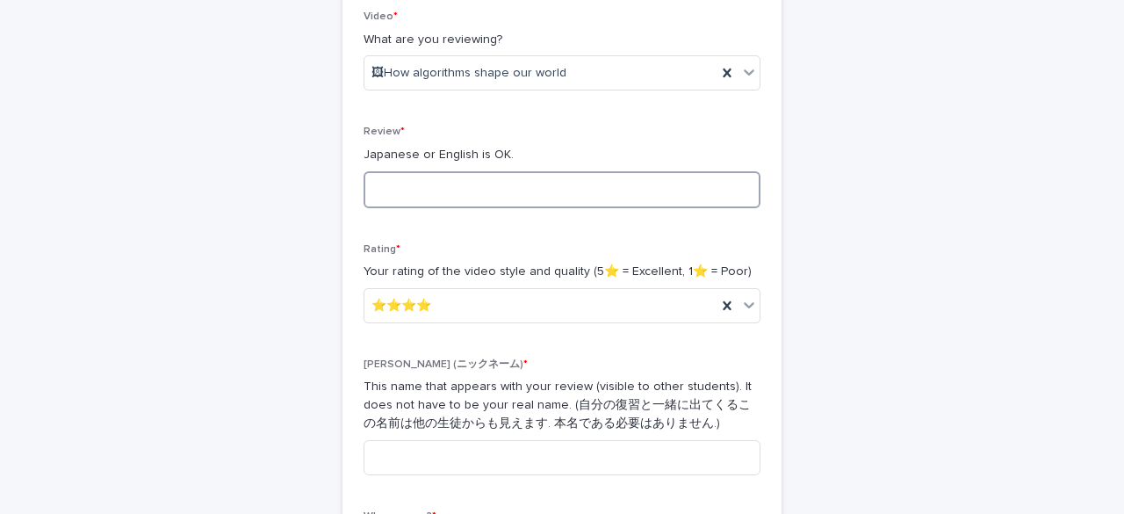
click at [377, 188] on textarea at bounding box center [561, 189] width 397 height 37
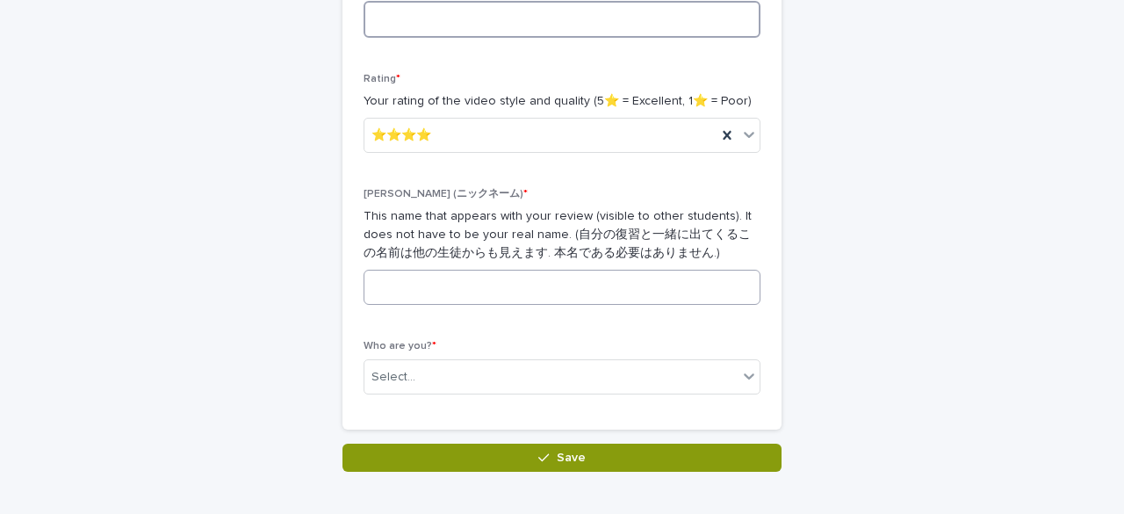
scroll to position [570, 0]
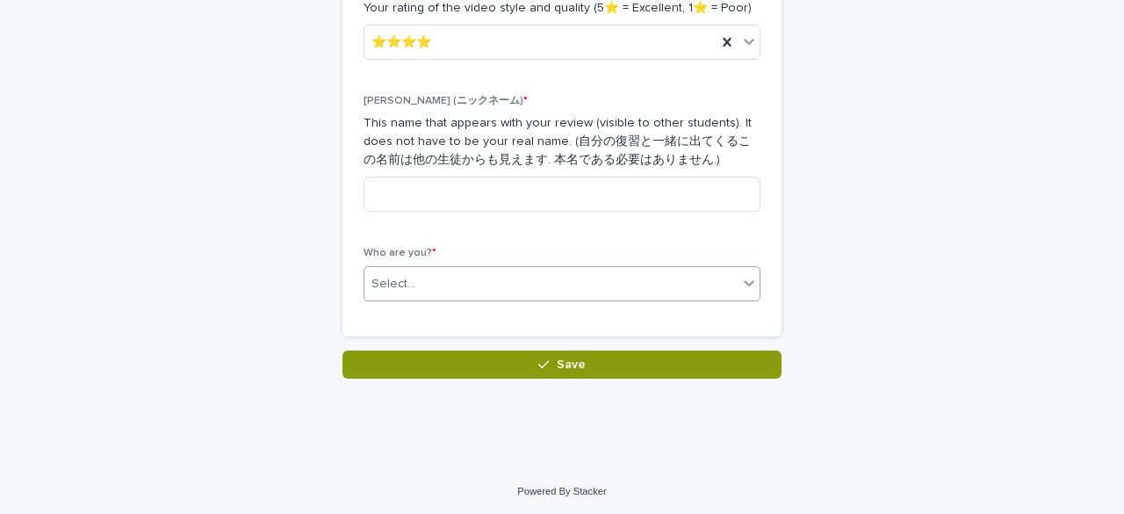
click at [413, 269] on div "Select..." at bounding box center [550, 283] width 373 height 29
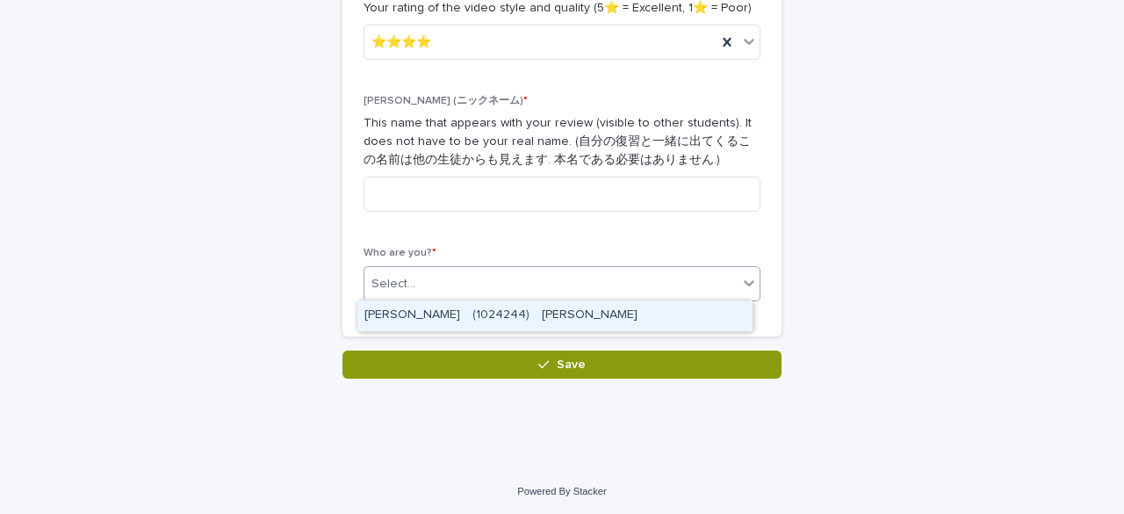
click at [430, 317] on div "[PERSON_NAME]　(1024244)　[PERSON_NAME]" at bounding box center [554, 315] width 395 height 31
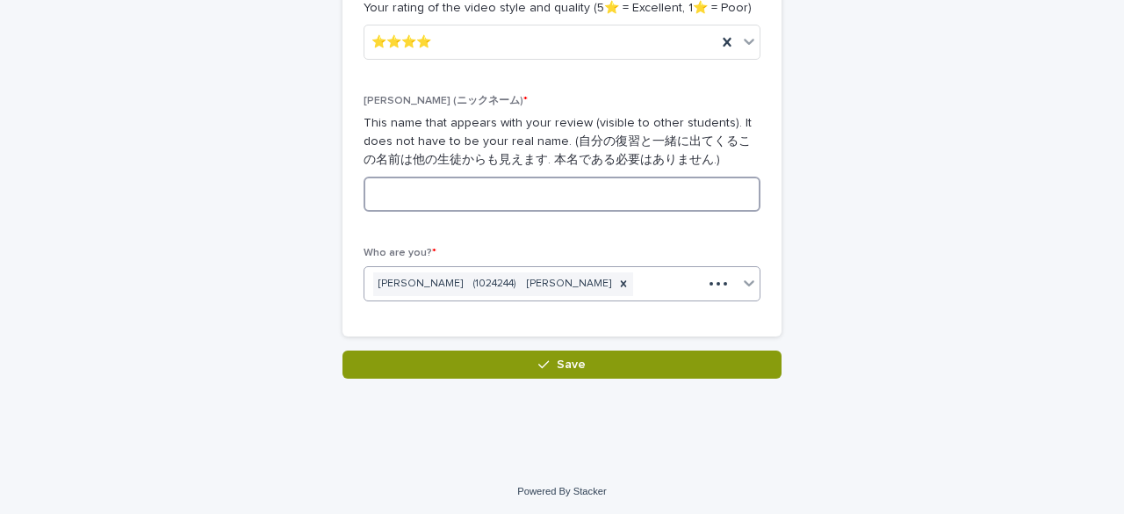
click at [427, 183] on input at bounding box center [561, 193] width 397 height 35
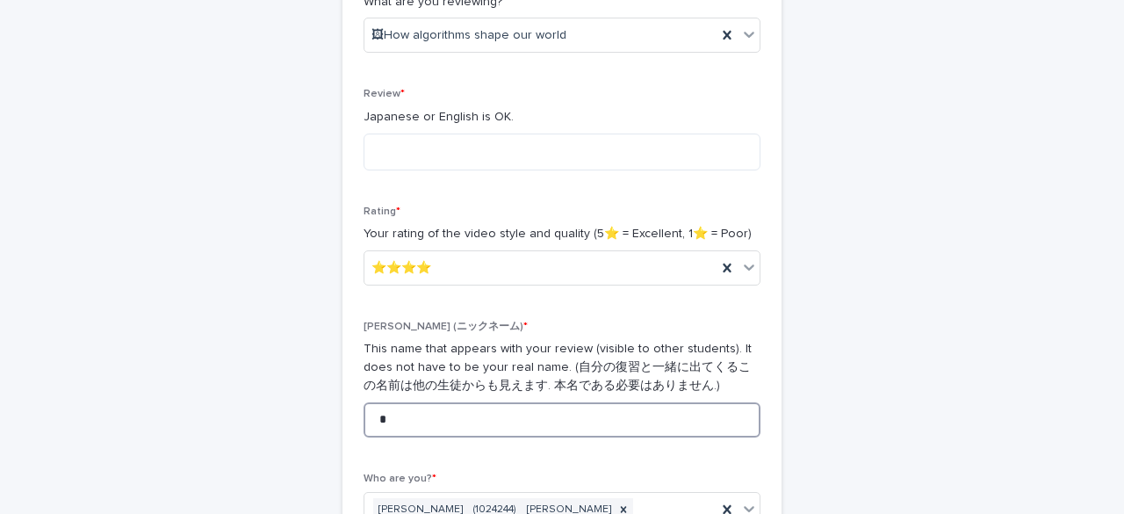
scroll to position [306, 0]
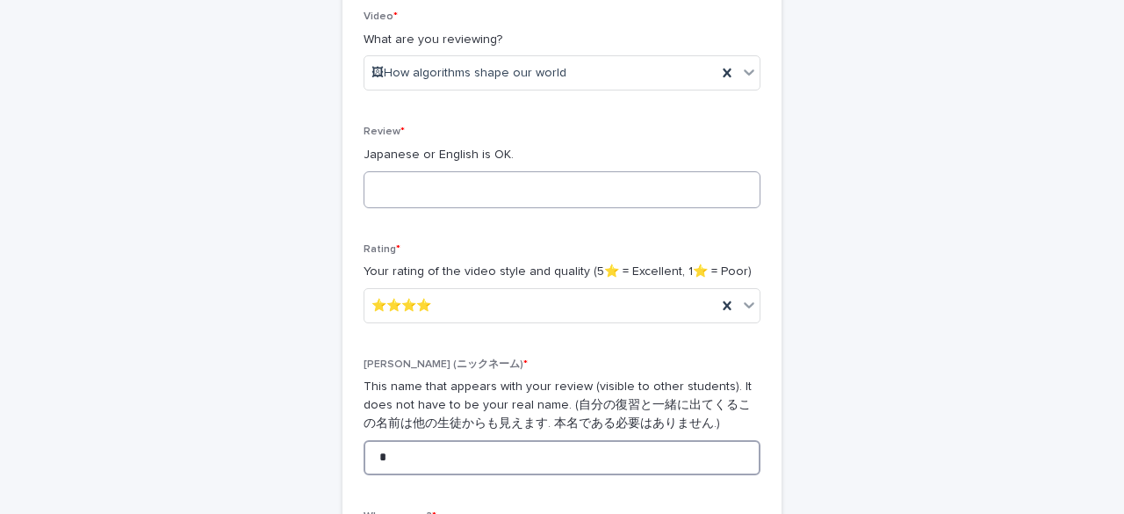
type input "*"
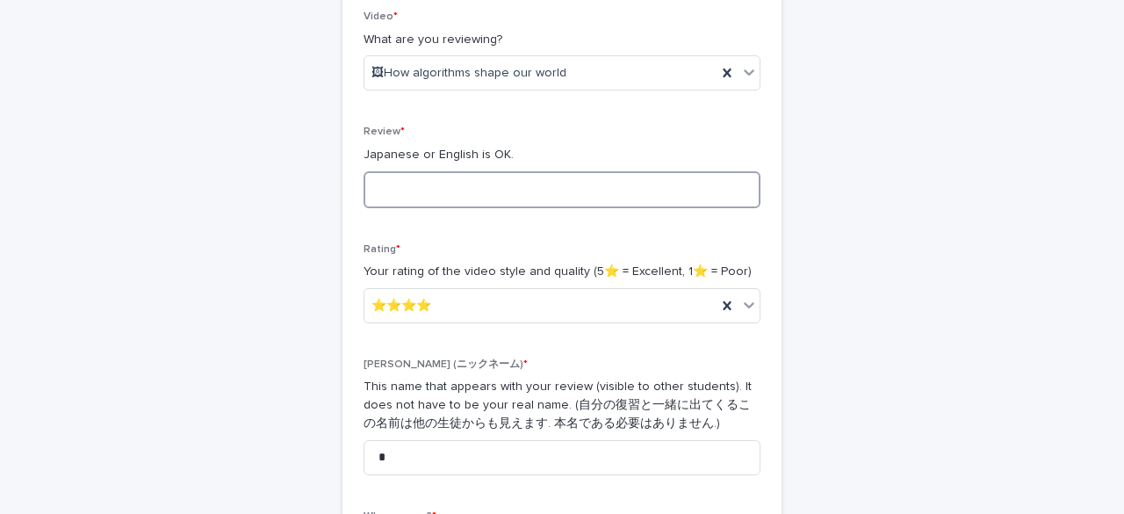
click at [399, 192] on textarea at bounding box center [561, 189] width 397 height 37
click at [388, 192] on textarea at bounding box center [561, 189] width 397 height 37
type textarea "*"
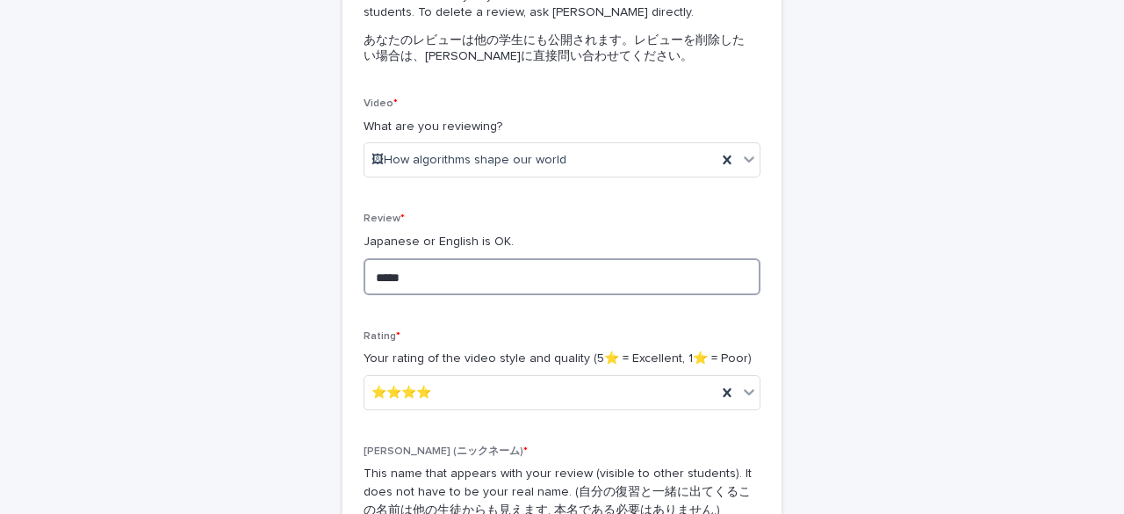
scroll to position [571, 0]
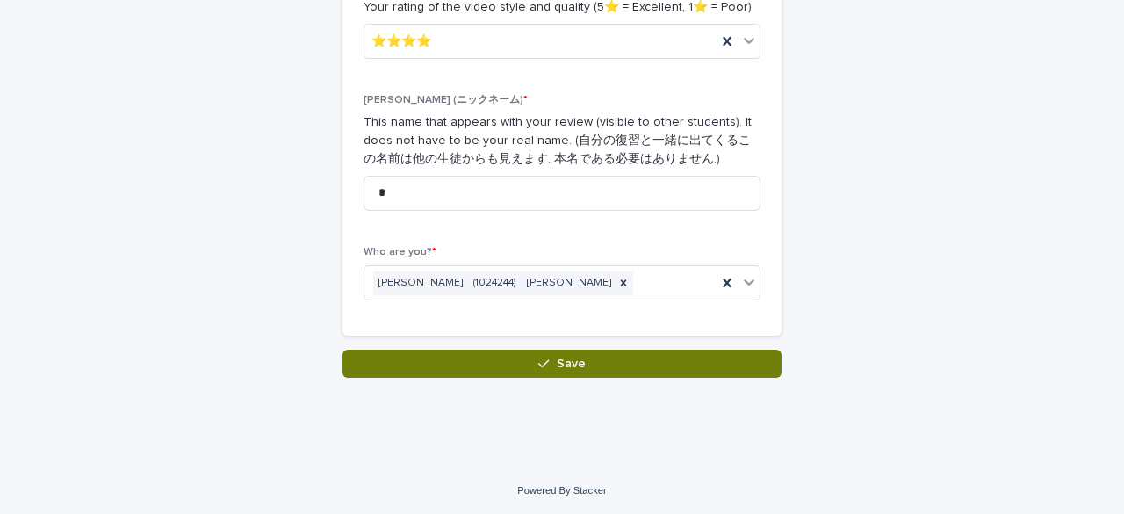
type textarea "*****"
click at [457, 371] on button "Save" at bounding box center [561, 363] width 439 height 28
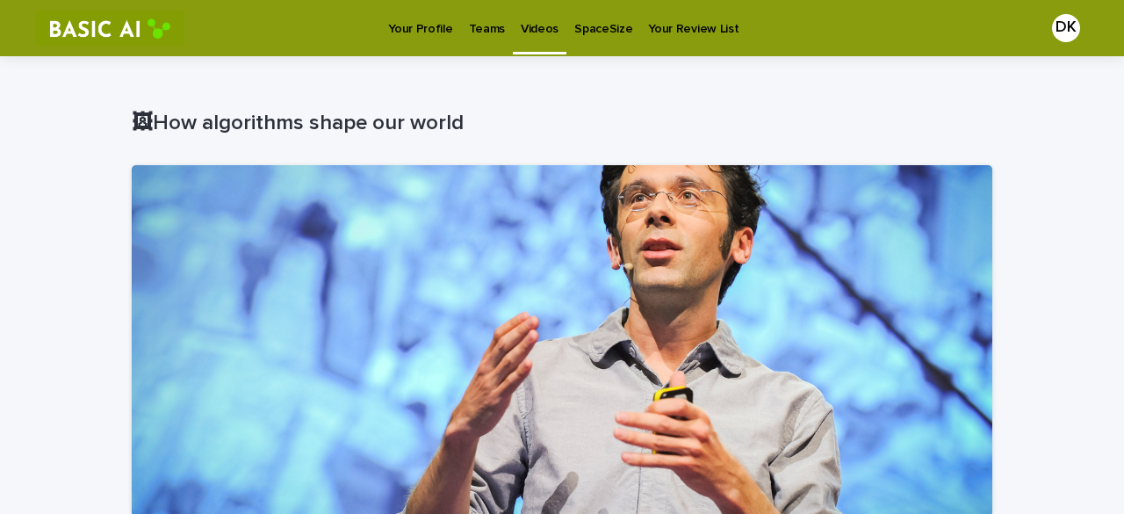
click at [535, 30] on p "Videos" at bounding box center [540, 18] width 38 height 37
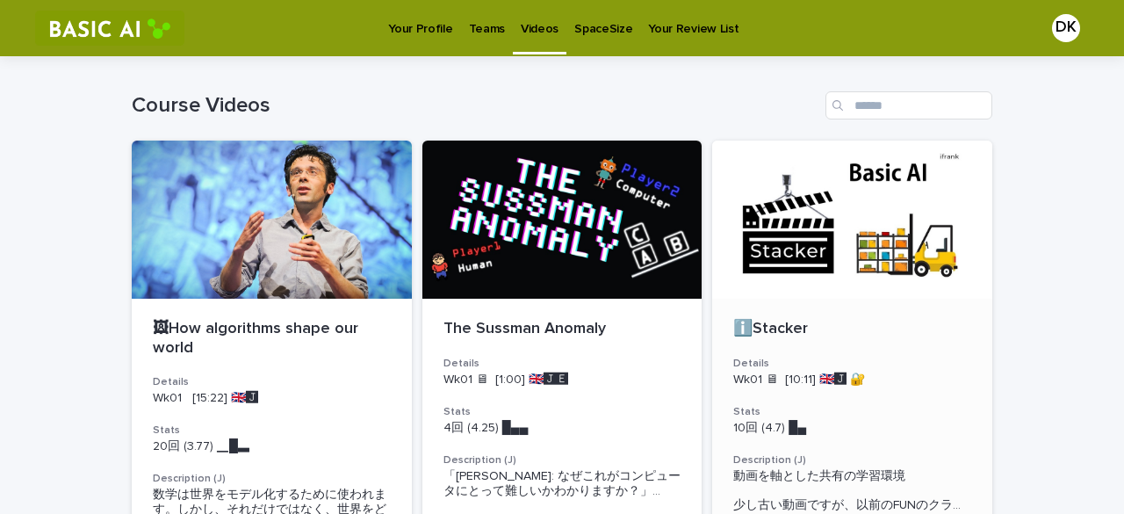
click at [897, 269] on div at bounding box center [852, 219] width 280 height 158
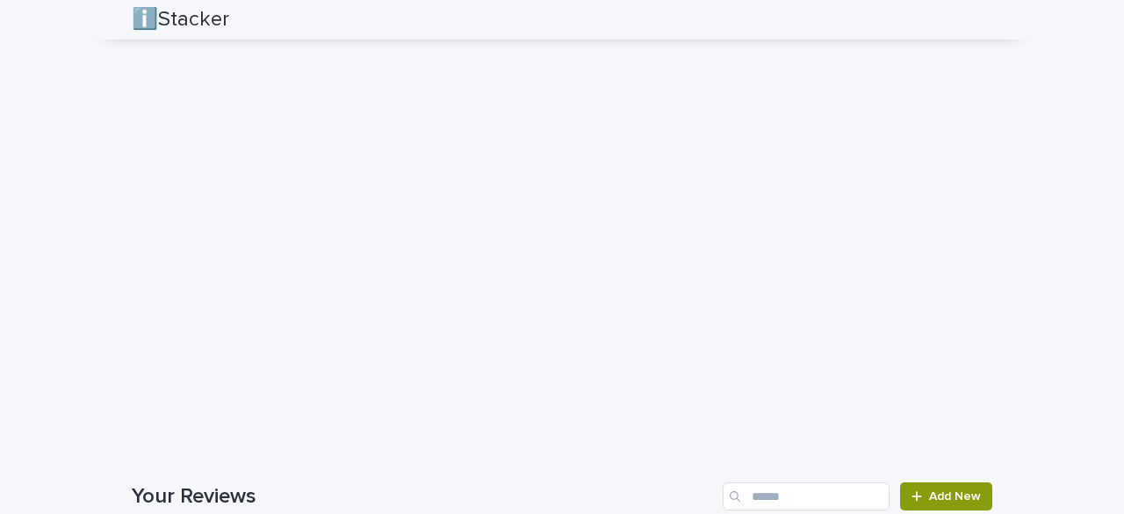
scroll to position [1931, 0]
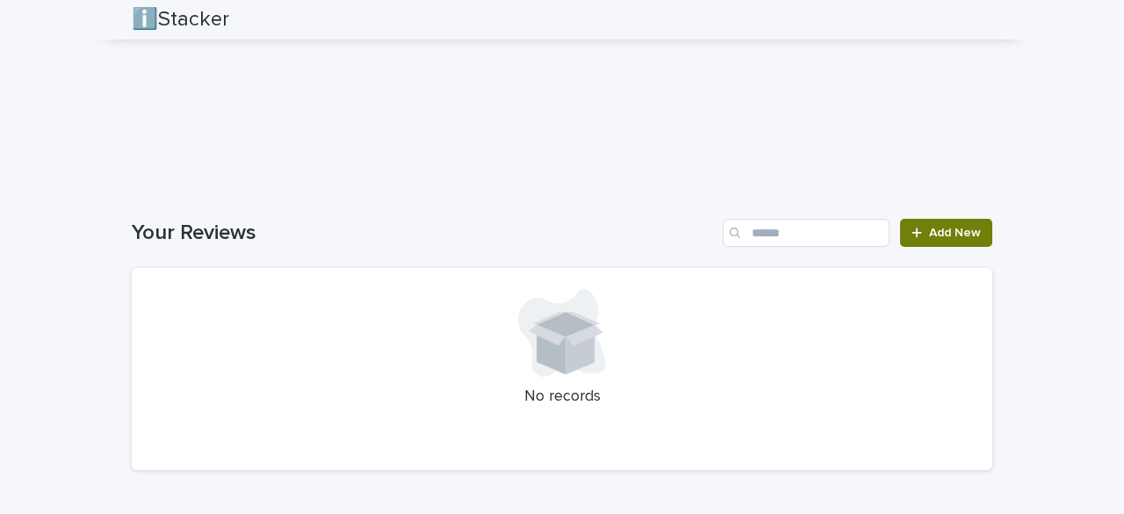
click at [984, 240] on link "Add New" at bounding box center [946, 233] width 92 height 28
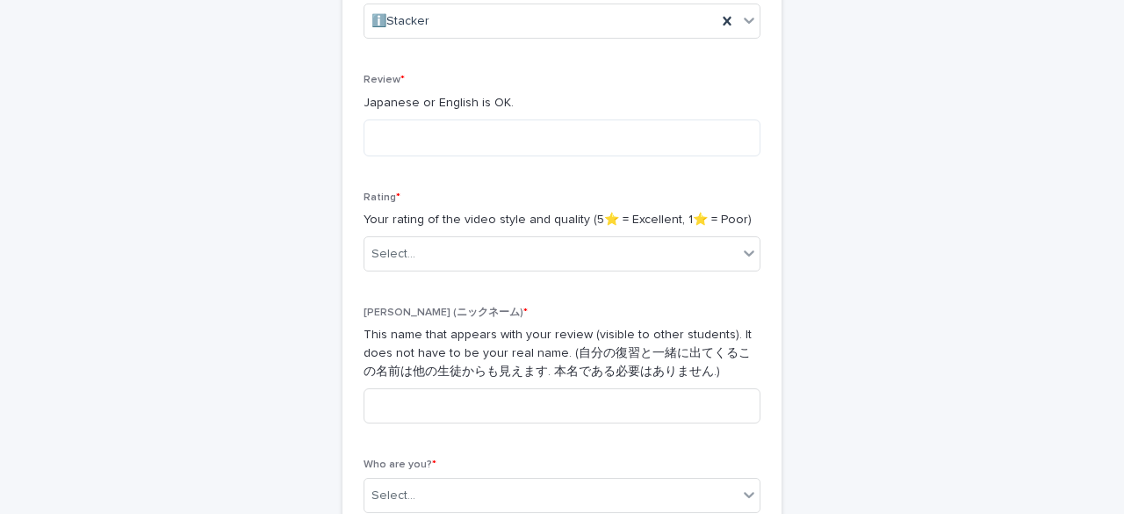
scroll to position [306, 0]
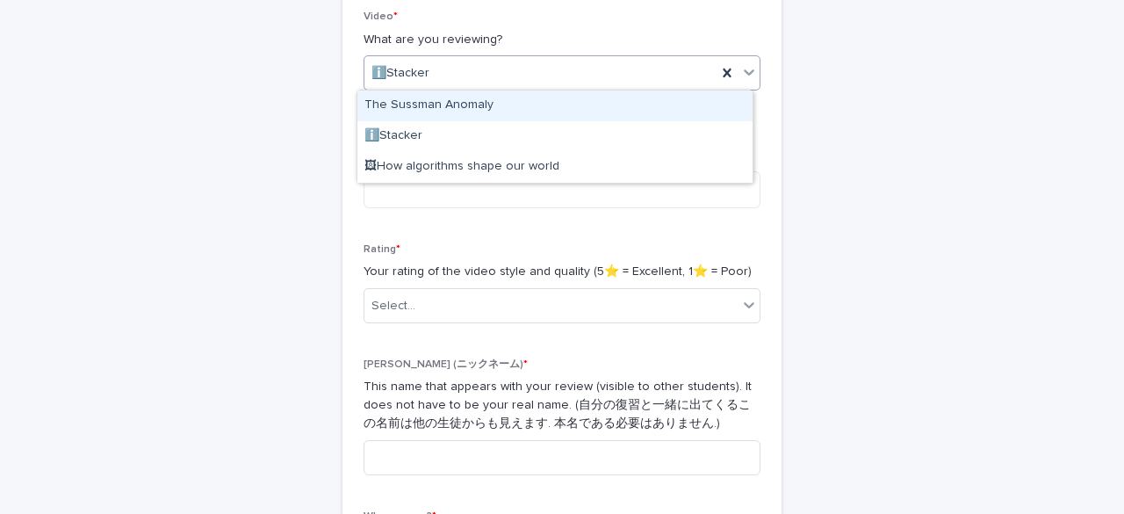
click at [518, 78] on div "ℹ️Stacker" at bounding box center [540, 73] width 352 height 29
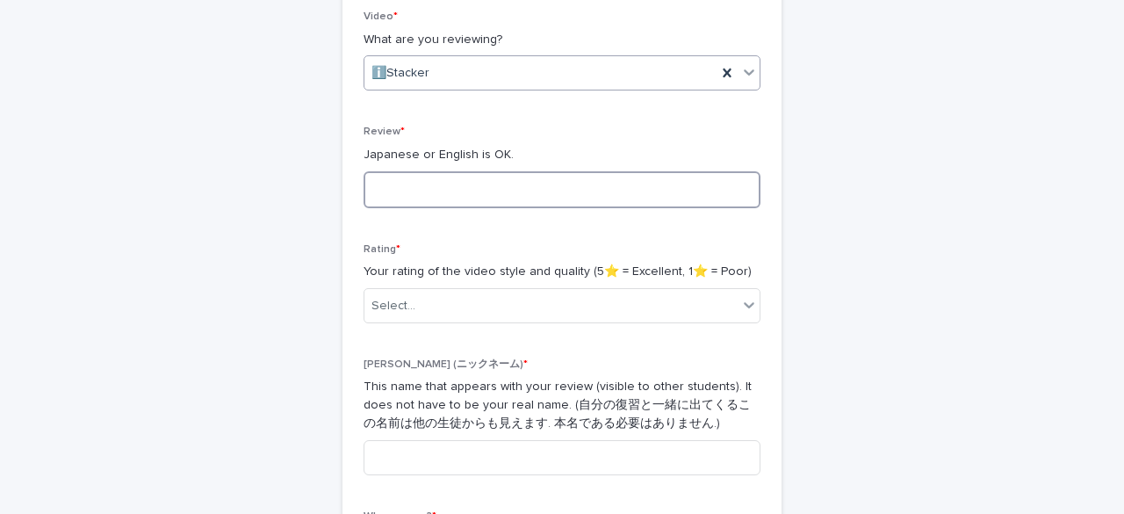
click at [463, 191] on textarea at bounding box center [561, 189] width 397 height 37
type textarea "********"
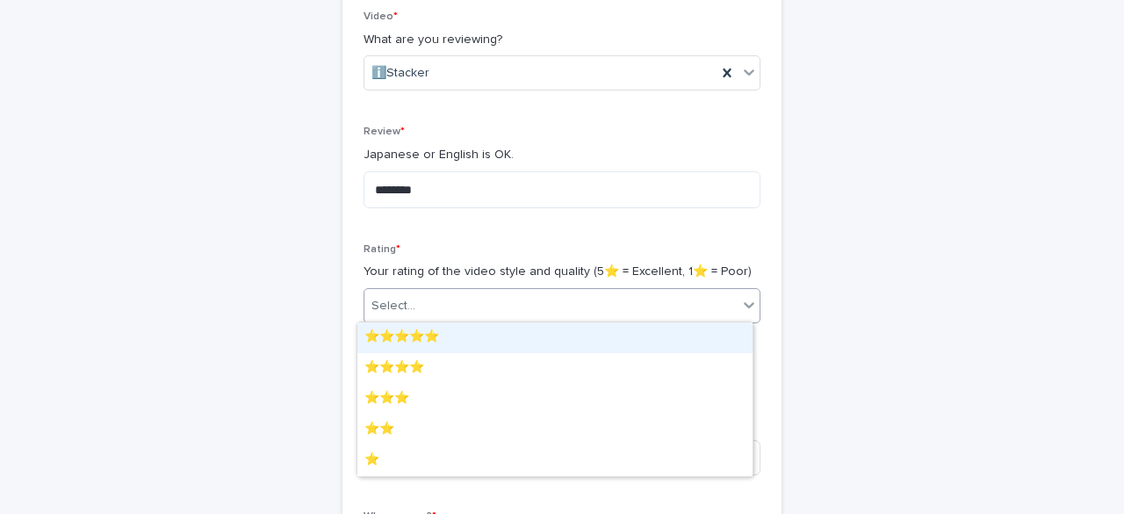
click at [486, 301] on div "Select..." at bounding box center [550, 305] width 373 height 29
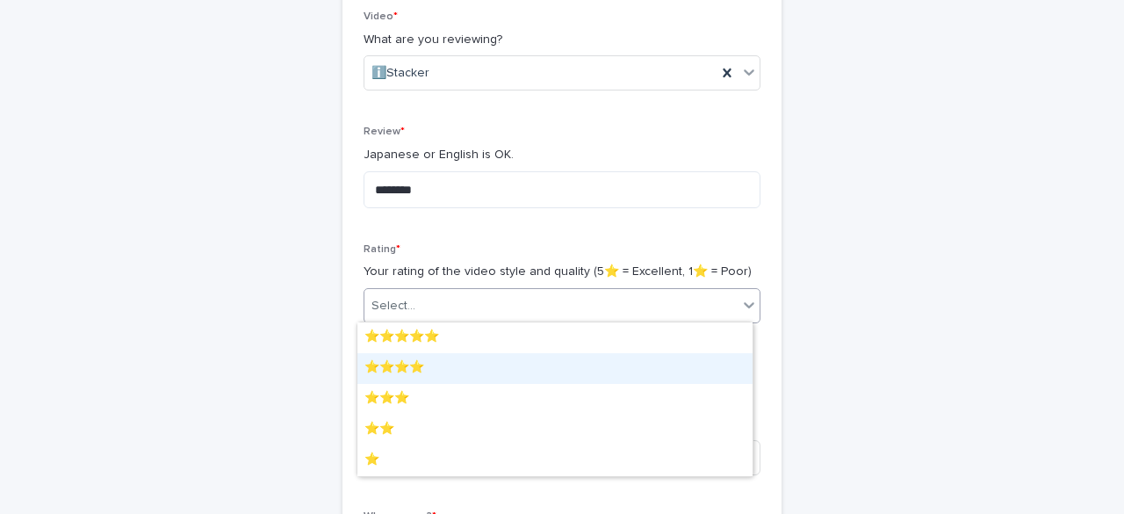
click at [430, 370] on div "⭐️⭐️⭐️⭐️" at bounding box center [554, 368] width 395 height 31
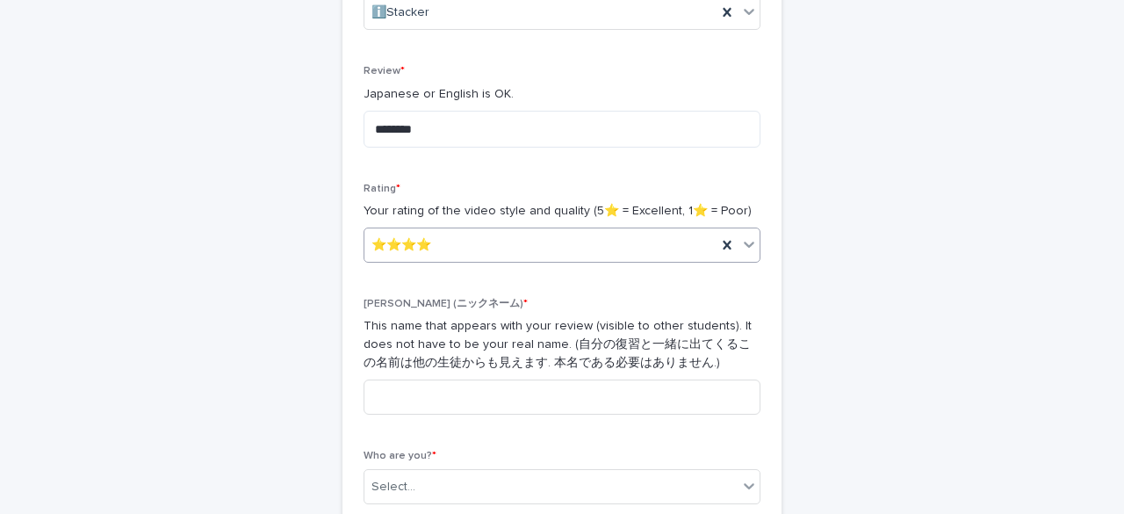
scroll to position [394, 0]
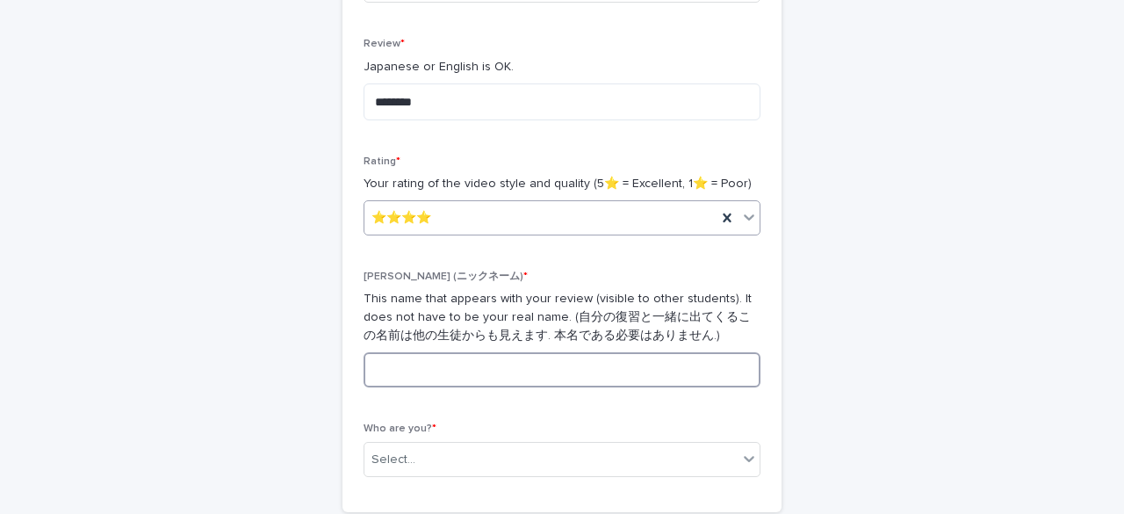
click at [459, 359] on input at bounding box center [561, 369] width 397 height 35
type input "*"
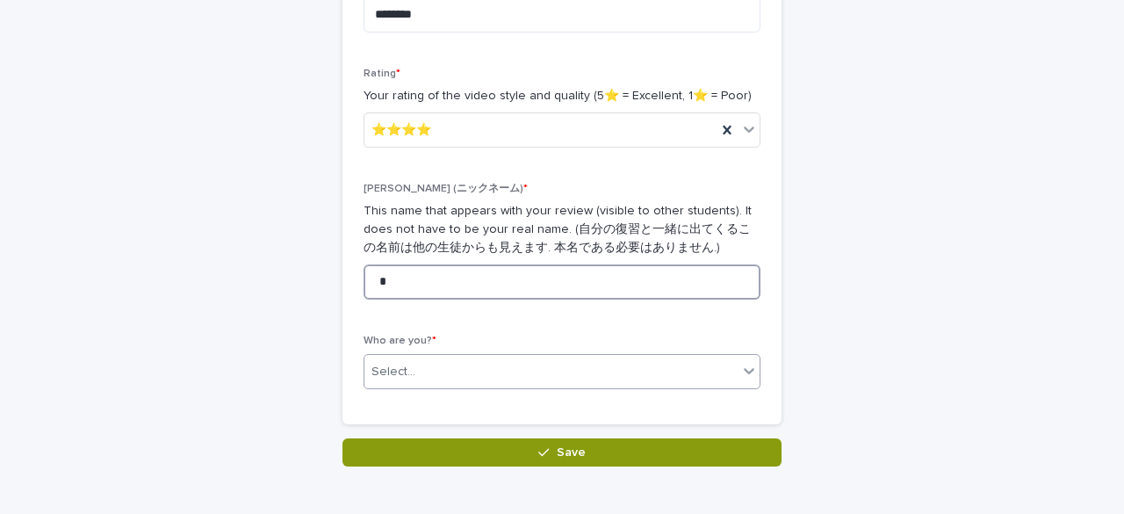
type input "*"
click at [394, 357] on div "Select..." at bounding box center [550, 371] width 373 height 29
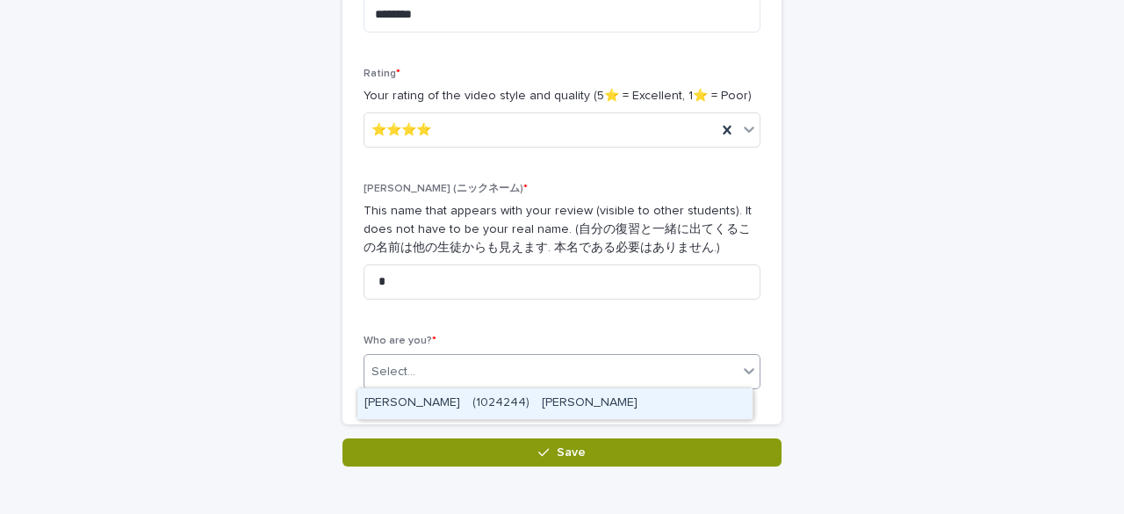
click at [417, 411] on div "[PERSON_NAME]　(1024244)　[PERSON_NAME]" at bounding box center [554, 403] width 395 height 31
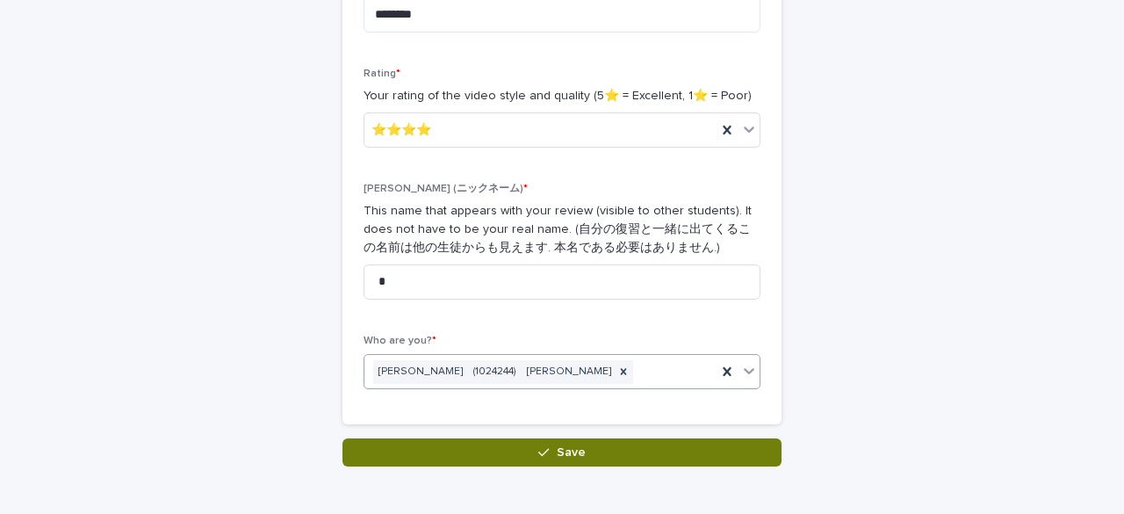
click at [430, 446] on button "Save" at bounding box center [561, 452] width 439 height 28
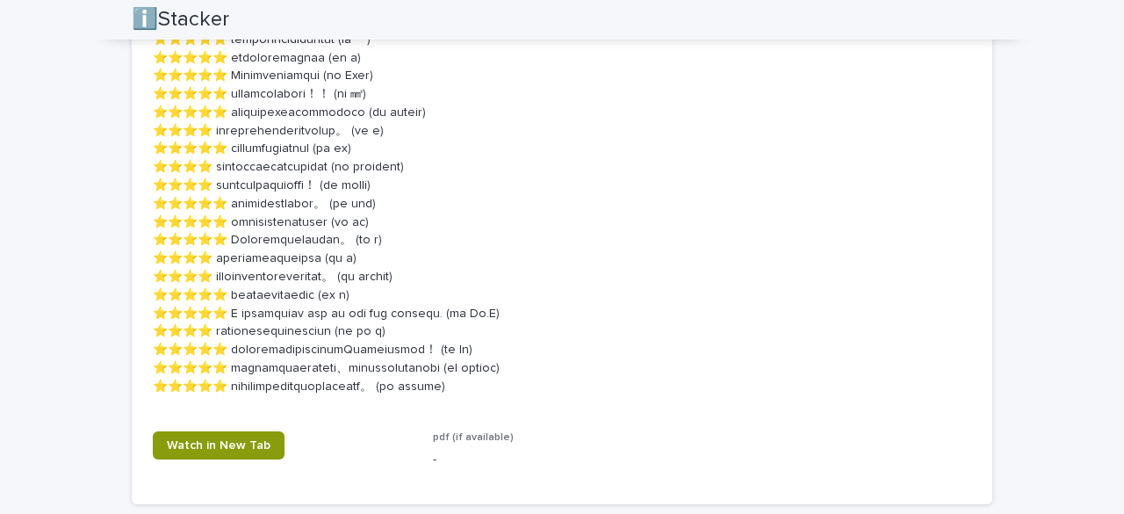
scroll to position [1229, 0]
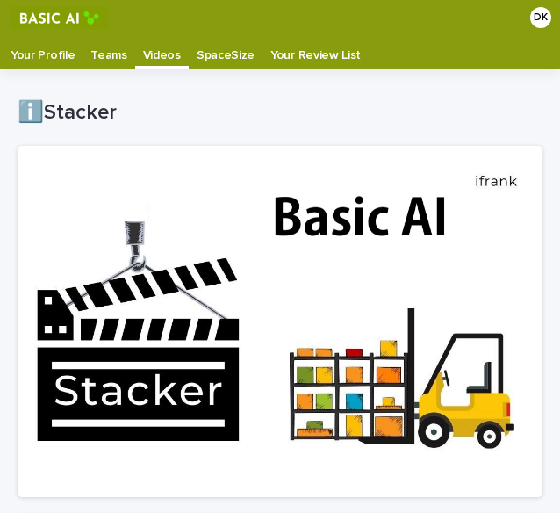
scroll to position [35, 0]
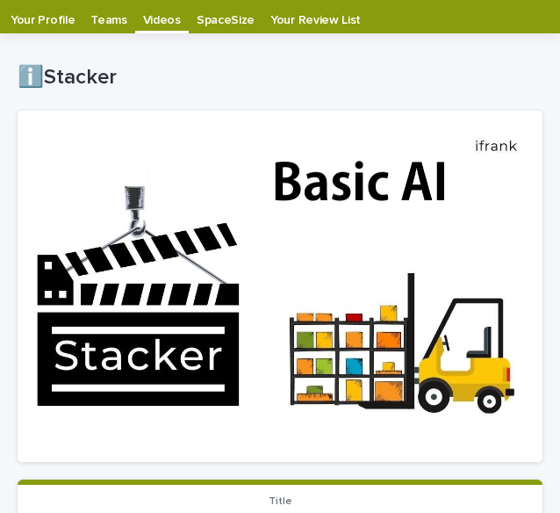
click at [48, 18] on p "Your Profile" at bounding box center [43, 14] width 64 height 28
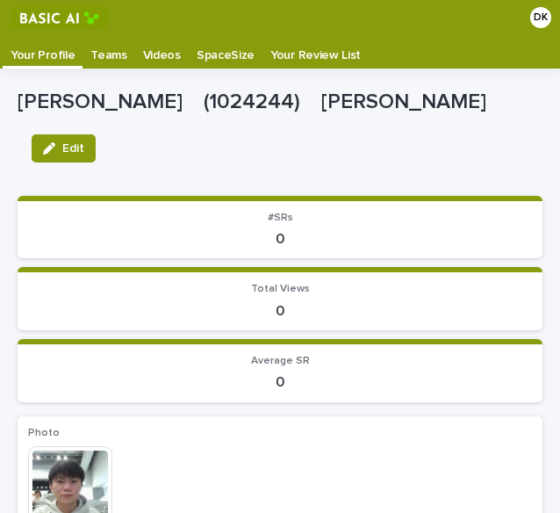
click at [161, 62] on p "Videos" at bounding box center [162, 49] width 38 height 28
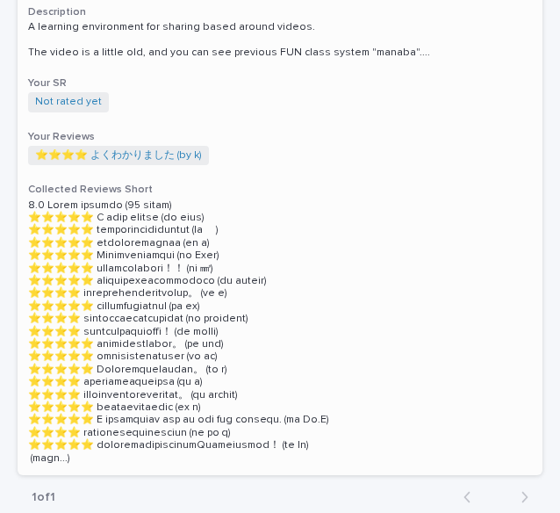
click at [300, 90] on div "ℹ️Stacker Details Wk01 🖥 [10:11] 🇬🇧🅹️ 🔐 Stats 19回 (4.74) █▄　　　 Description (J) …" at bounding box center [280, 136] width 525 height 677
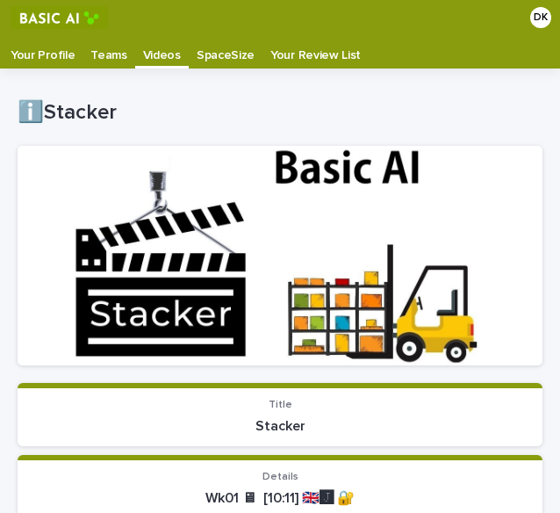
click at [297, 50] on p "Your Review List" at bounding box center [315, 49] width 90 height 28
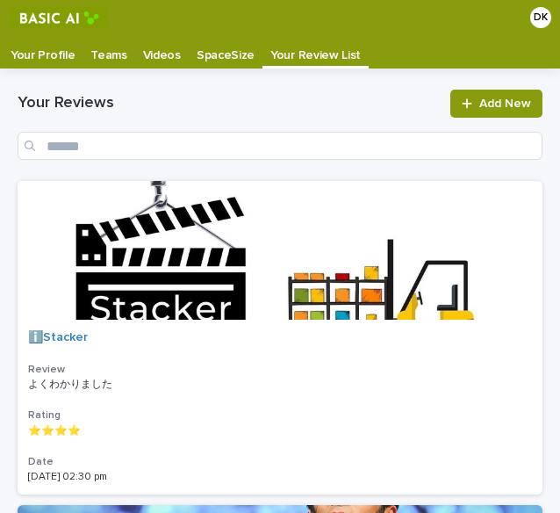
scroll to position [486, 0]
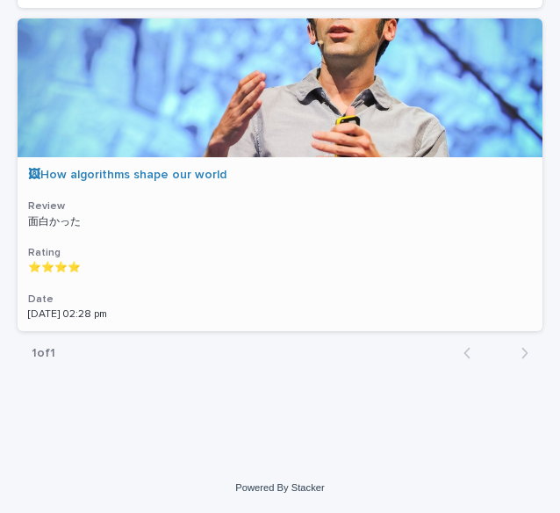
click at [68, 220] on p "面白かった" at bounding box center [56, 220] width 56 height 16
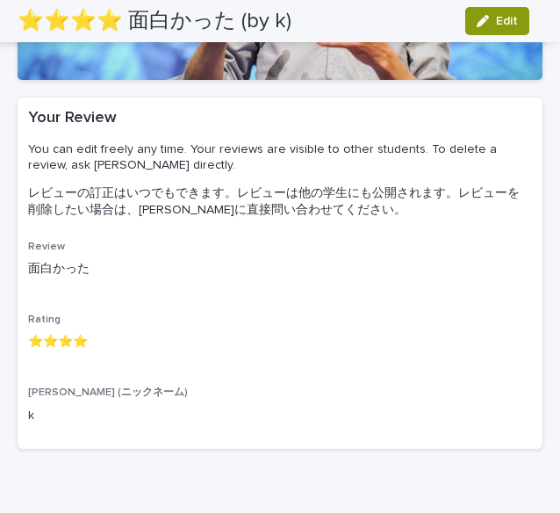
scroll to position [22, 0]
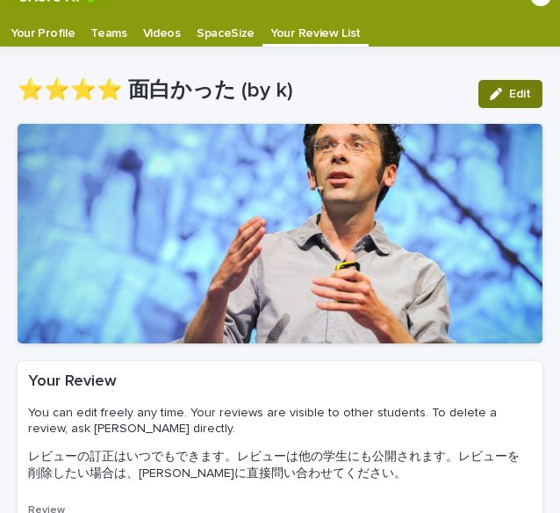
click at [490, 94] on icon "button" at bounding box center [496, 94] width 12 height 12
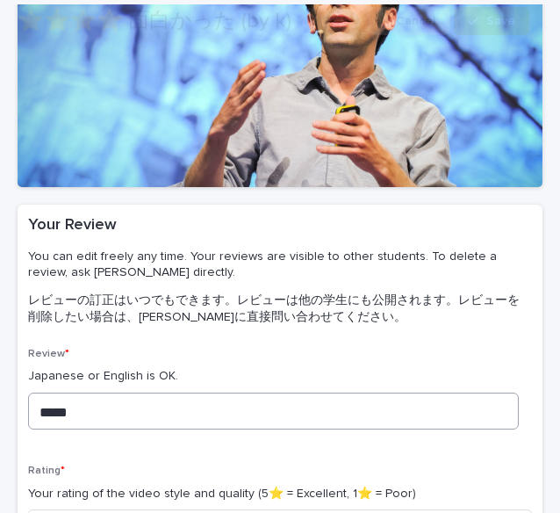
scroll to position [285, 0]
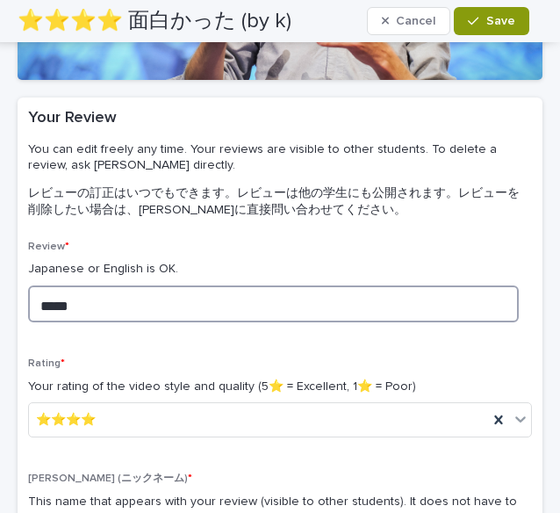
click at [119, 303] on textarea "*****" at bounding box center [273, 303] width 491 height 37
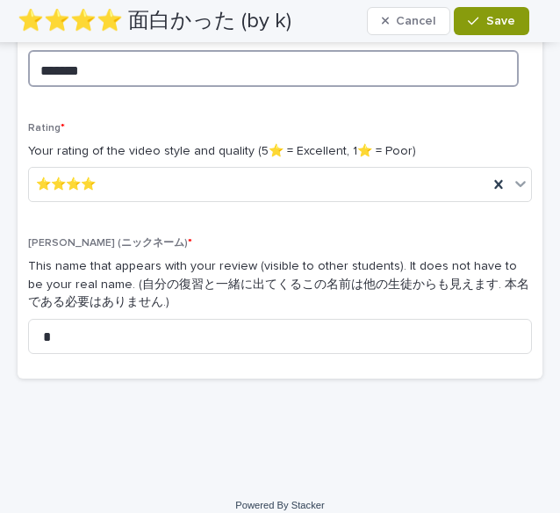
scroll to position [537, 0]
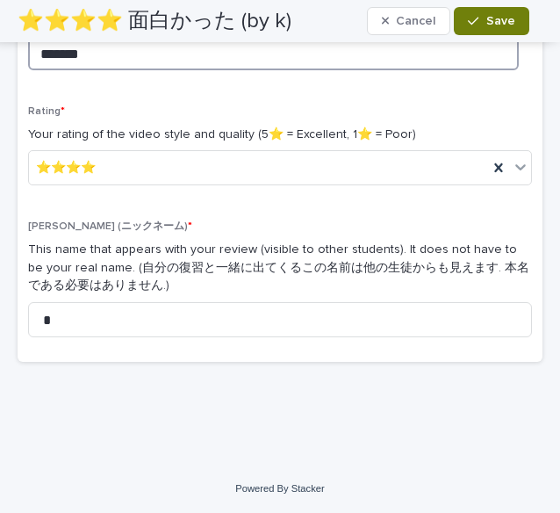
type textarea "*******"
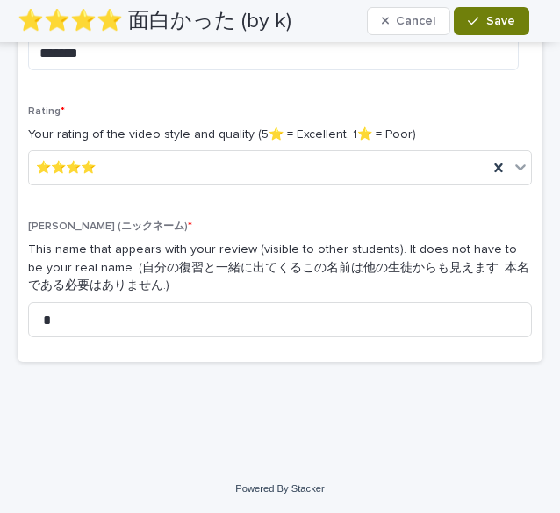
click at [512, 17] on span "Save" at bounding box center [500, 21] width 29 height 12
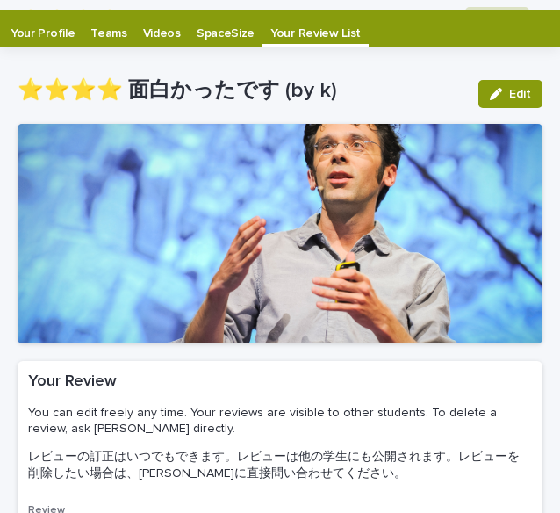
scroll to position [0, 0]
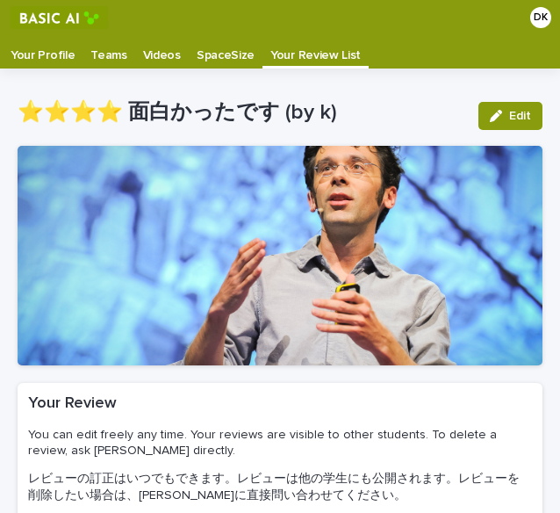
click at [135, 45] on div "Videos" at bounding box center [162, 49] width 54 height 28
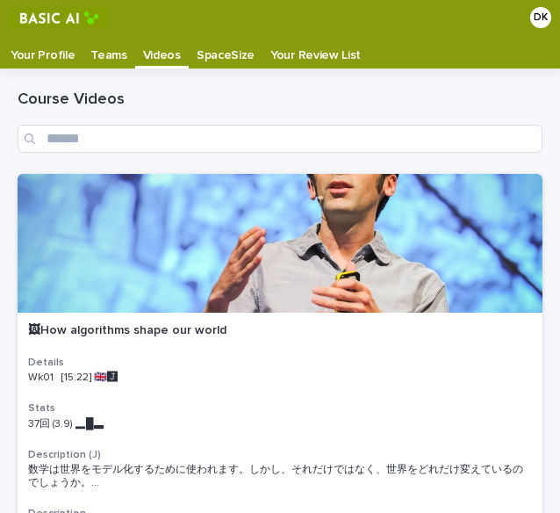
click at [67, 55] on p "Your Profile" at bounding box center [43, 49] width 64 height 28
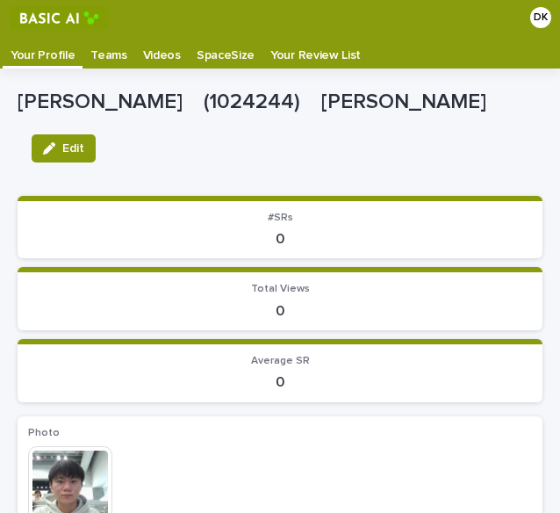
click at [107, 52] on p "Teams" at bounding box center [108, 49] width 36 height 28
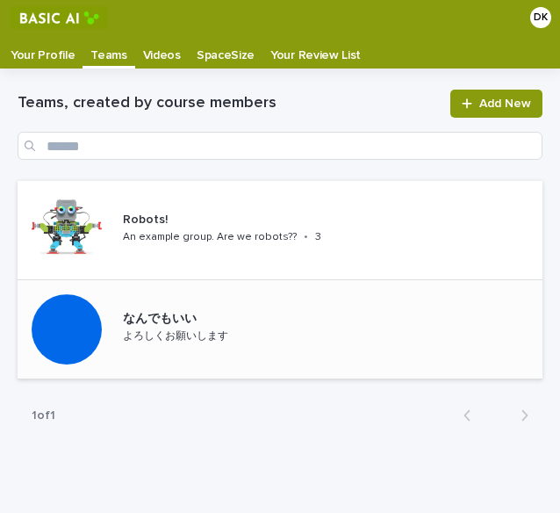
click at [295, 313] on p "なんでもいい" at bounding box center [212, 319] width 179 height 15
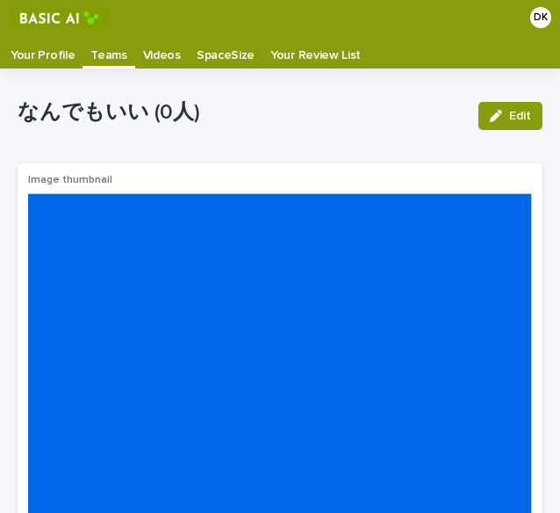
click at [51, 55] on p "Your Profile" at bounding box center [43, 49] width 64 height 28
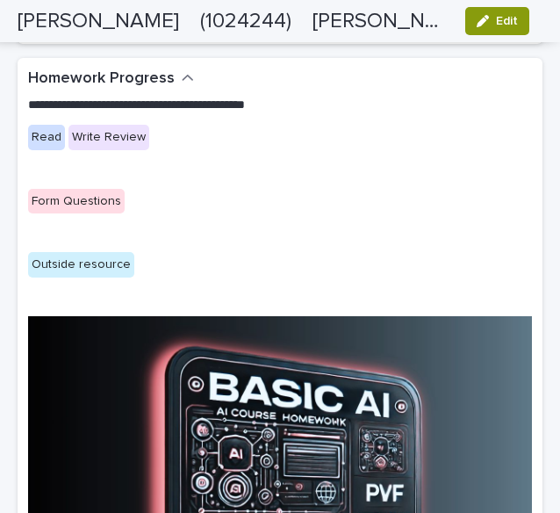
scroll to position [2107, 0]
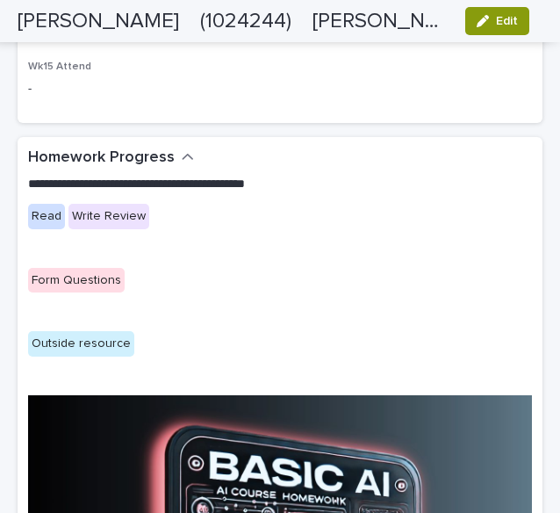
click at [40, 204] on div "Read" at bounding box center [46, 216] width 37 height 25
click at [83, 204] on div "Write Review" at bounding box center [108, 216] width 81 height 25
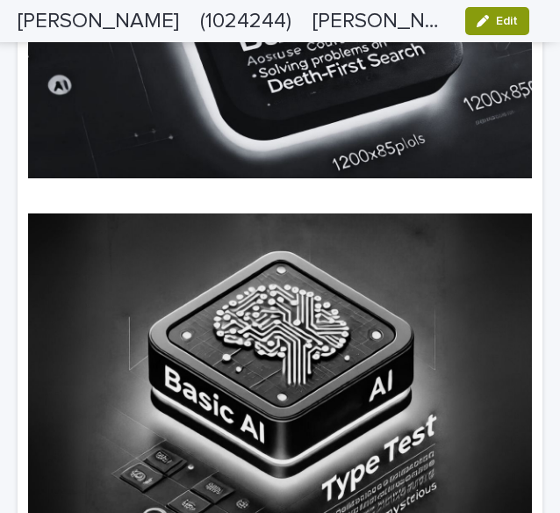
scroll to position [3511, 0]
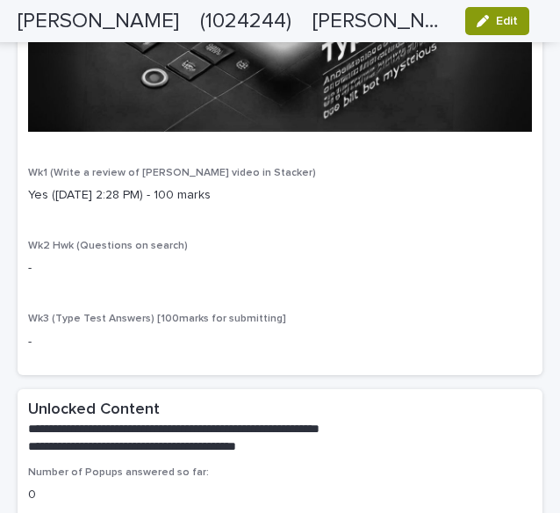
click at [84, 167] on div "Wk1 (Write a review of Kevin Slavin video in Stacker) Yes (Sep 19 2:28 PM) - 10…" at bounding box center [280, 193] width 504 height 52
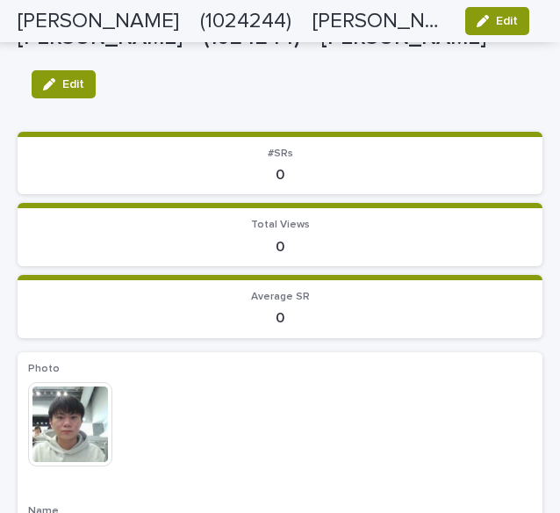
scroll to position [0, 0]
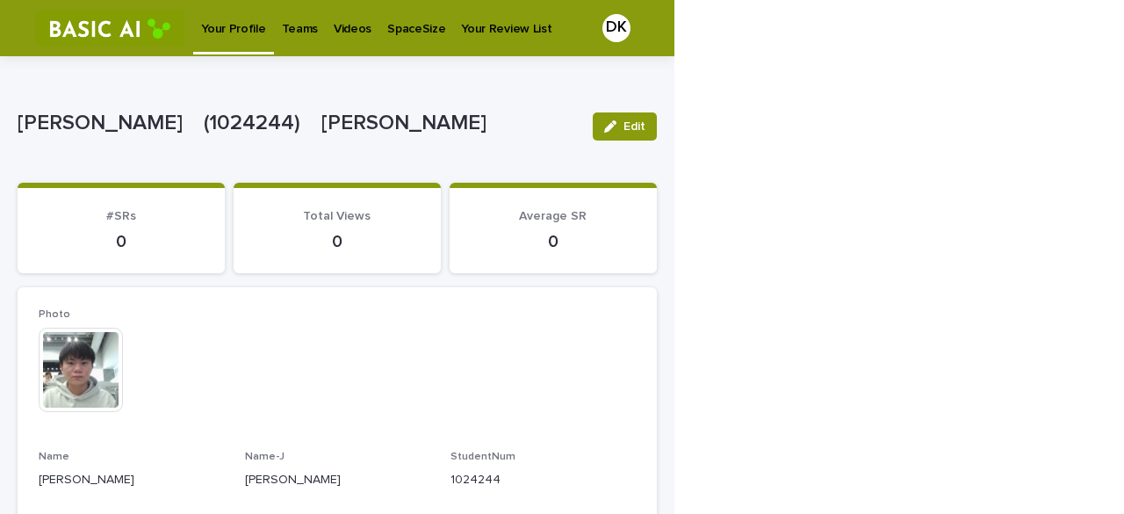
click at [337, 29] on p "Videos" at bounding box center [353, 18] width 38 height 37
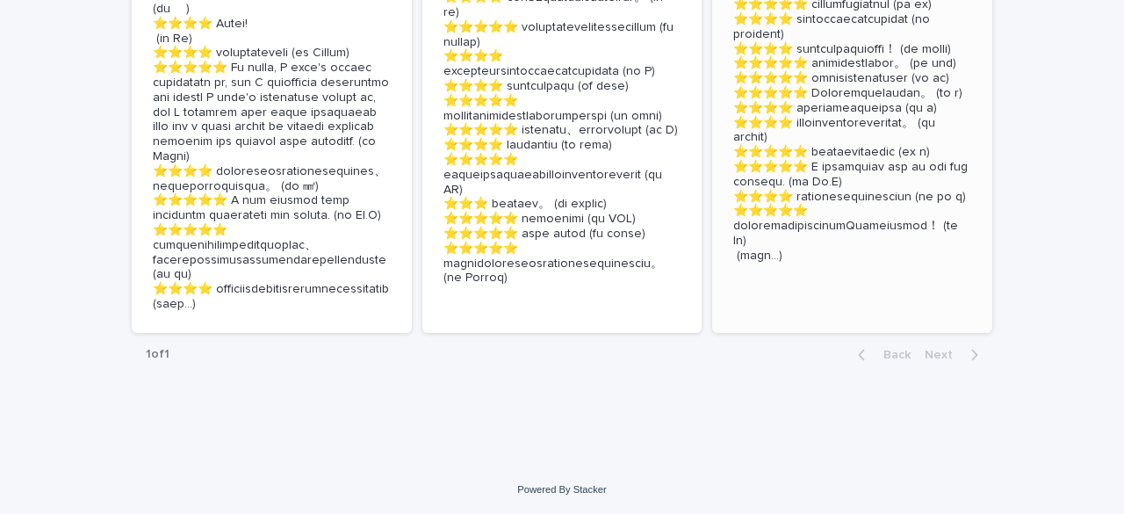
scroll to position [1013, 0]
